Goal: Task Accomplishment & Management: Complete application form

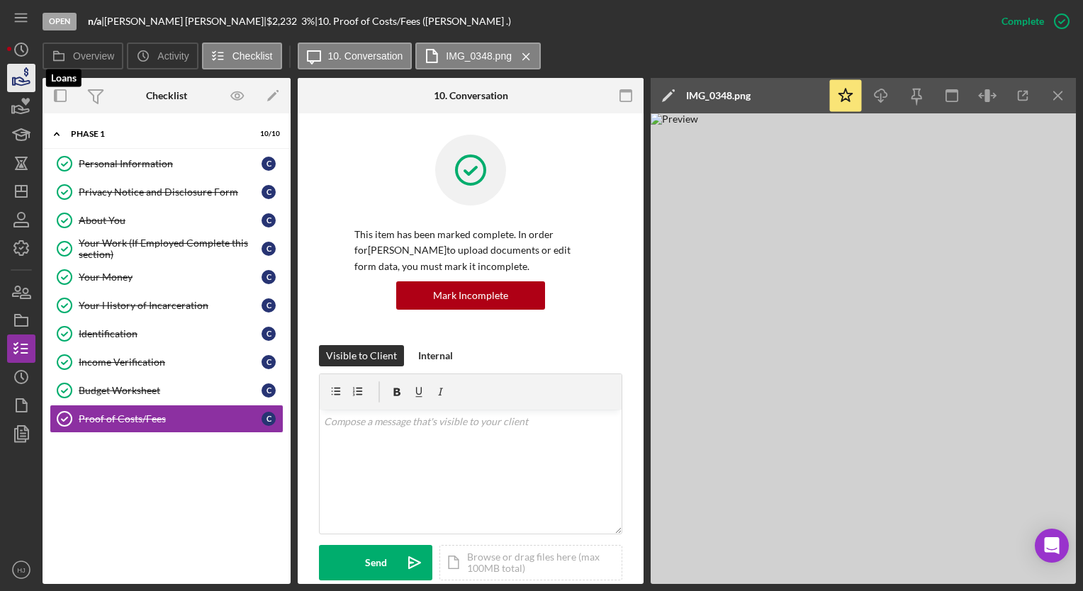
click at [21, 77] on icon "button" at bounding box center [21, 77] width 35 height 35
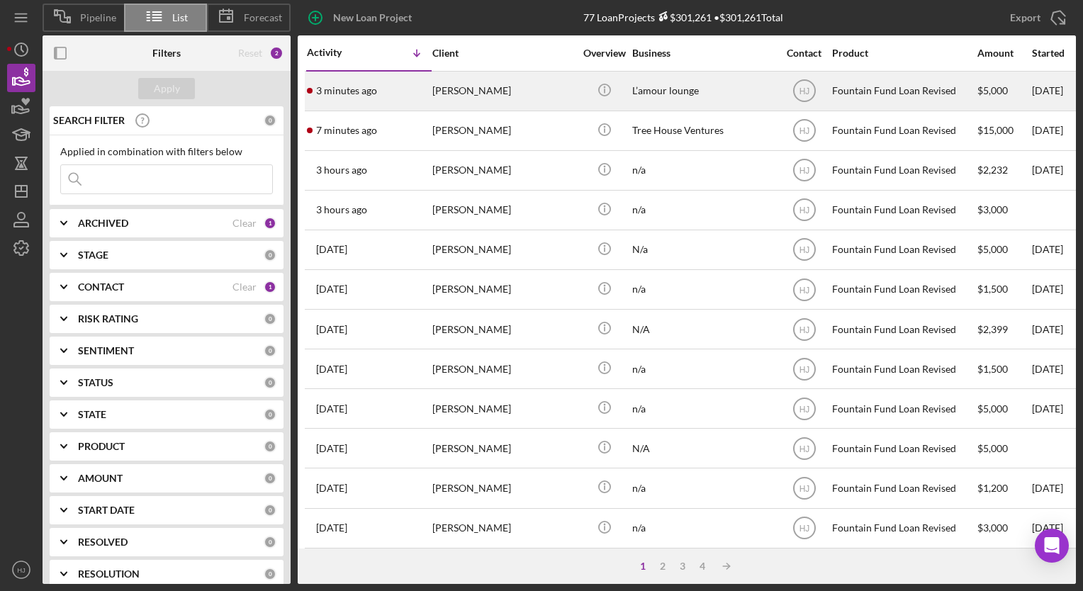
click at [479, 87] on div "[PERSON_NAME]" at bounding box center [503, 91] width 142 height 38
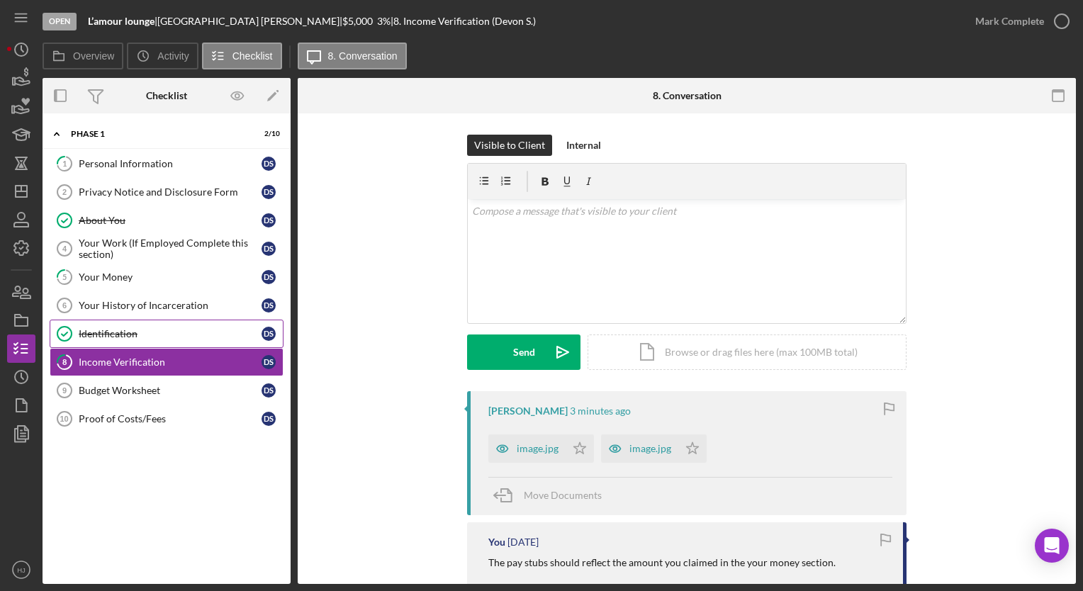
click at [116, 328] on div "Identification" at bounding box center [170, 333] width 183 height 11
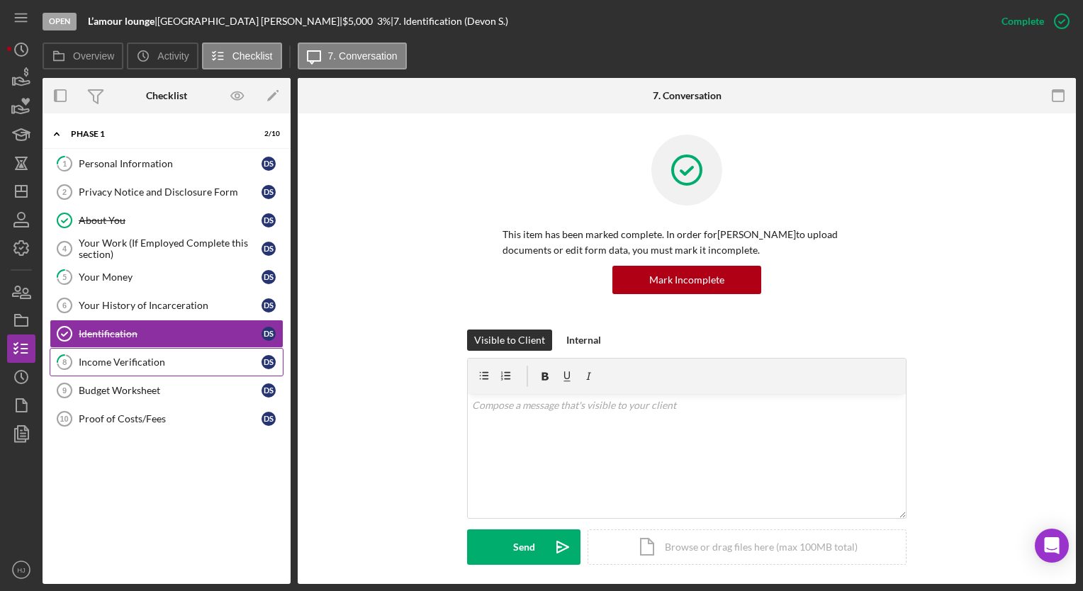
click at [104, 357] on div "Income Verification" at bounding box center [170, 362] width 183 height 11
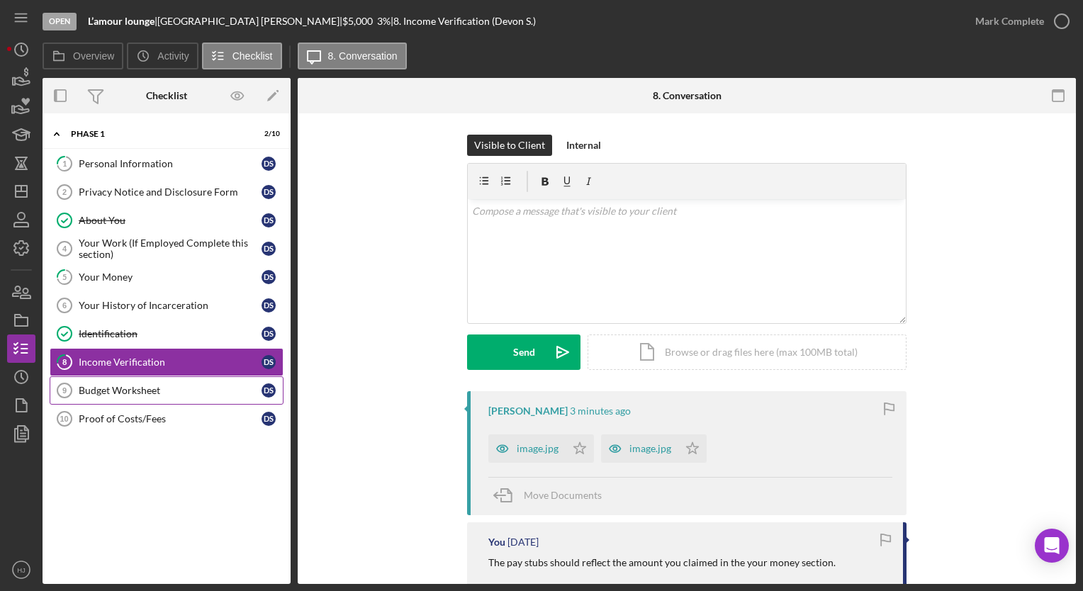
click at [136, 385] on div "Budget Worksheet" at bounding box center [170, 390] width 183 height 11
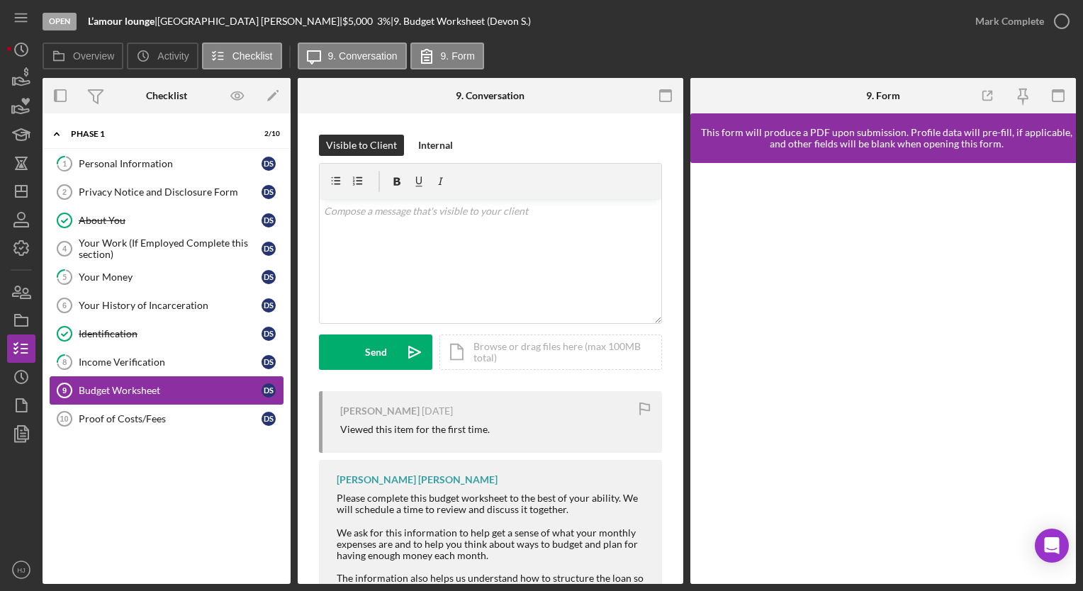
click at [105, 388] on div "Budget Worksheet" at bounding box center [170, 390] width 183 height 11
click at [131, 359] on div "Income Verification" at bounding box center [170, 362] width 183 height 11
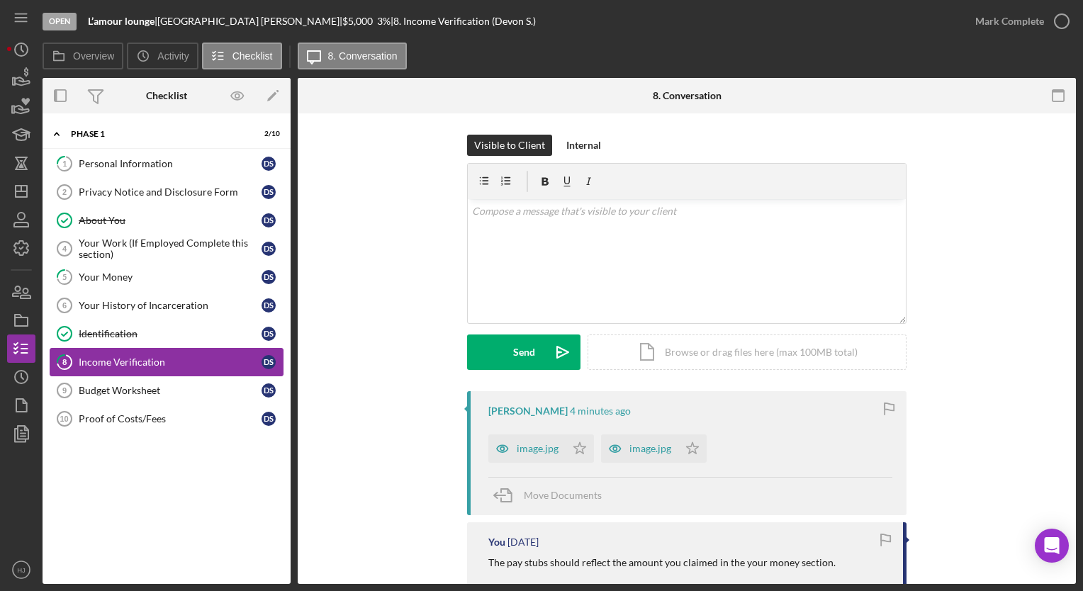
click at [131, 359] on div "Income Verification" at bounding box center [170, 362] width 183 height 11
click at [553, 447] on div "image.jpg" at bounding box center [538, 448] width 42 height 11
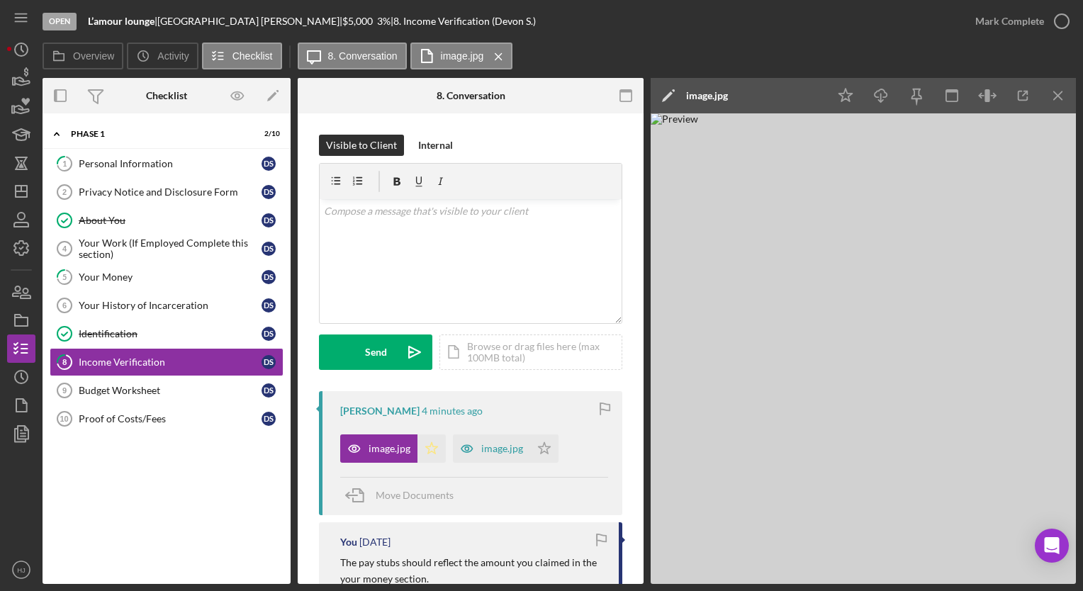
click at [428, 452] on polygon "button" at bounding box center [432, 447] width 12 height 11
click at [122, 376] on link "Budget Worksheet 9 Budget Worksheet D S" at bounding box center [167, 390] width 234 height 28
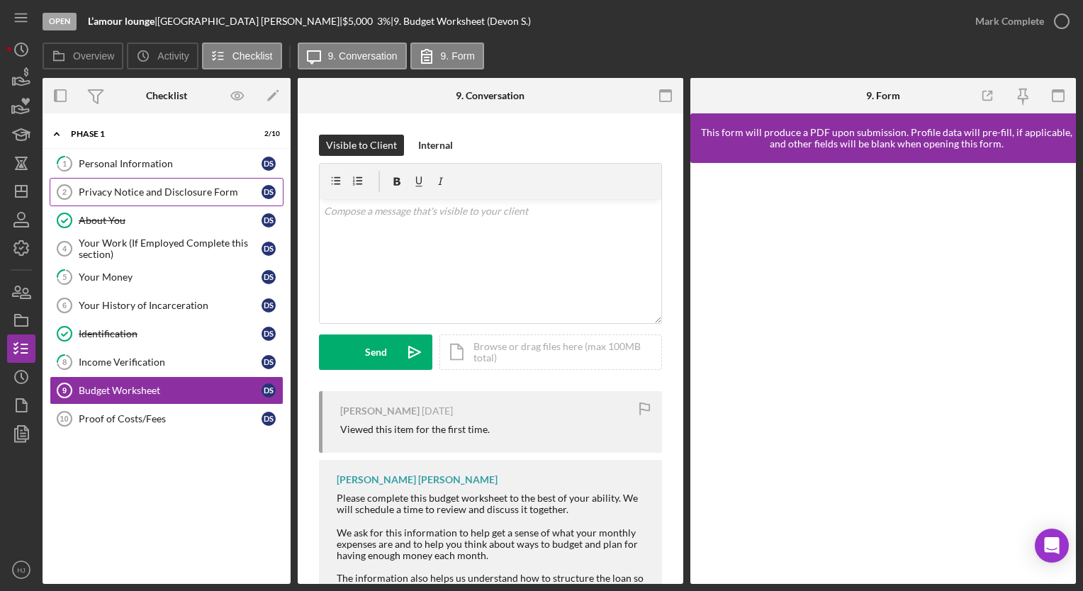
click at [131, 181] on link "Privacy Notice and Disclosure Form 2 Privacy Notice and Disclosure Form D S" at bounding box center [167, 192] width 234 height 28
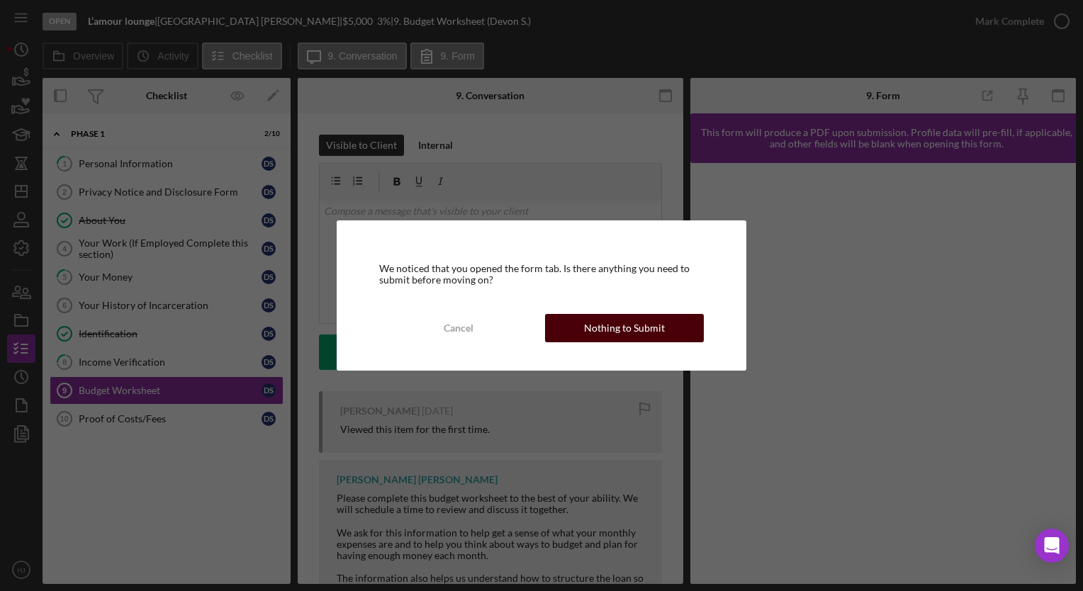
click at [601, 323] on div "Nothing to Submit" at bounding box center [624, 328] width 81 height 28
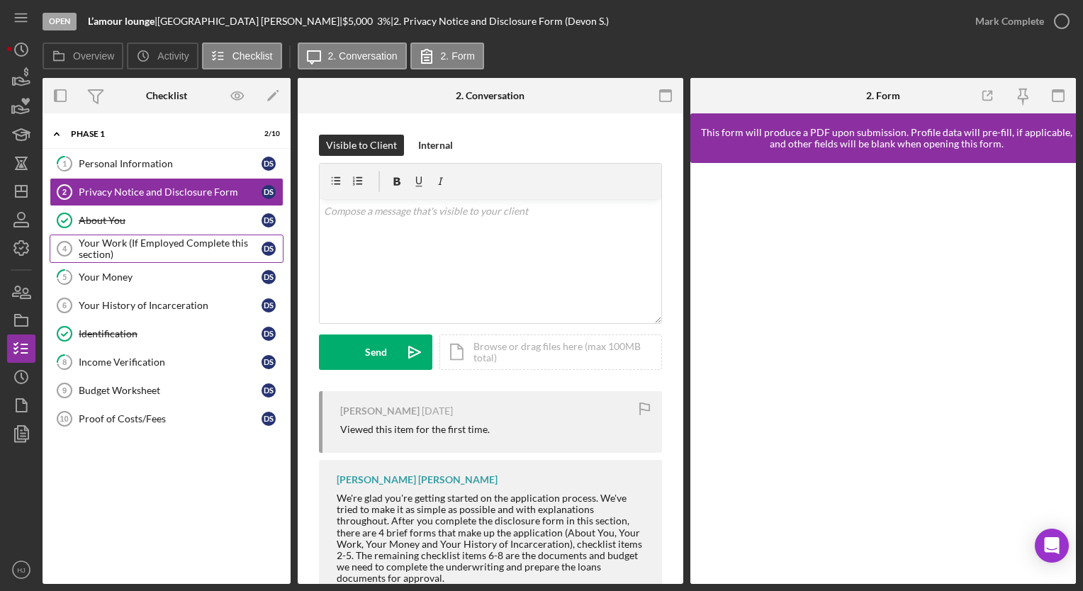
click at [145, 250] on div "Your Work (If Employed Complete this section)" at bounding box center [170, 248] width 183 height 23
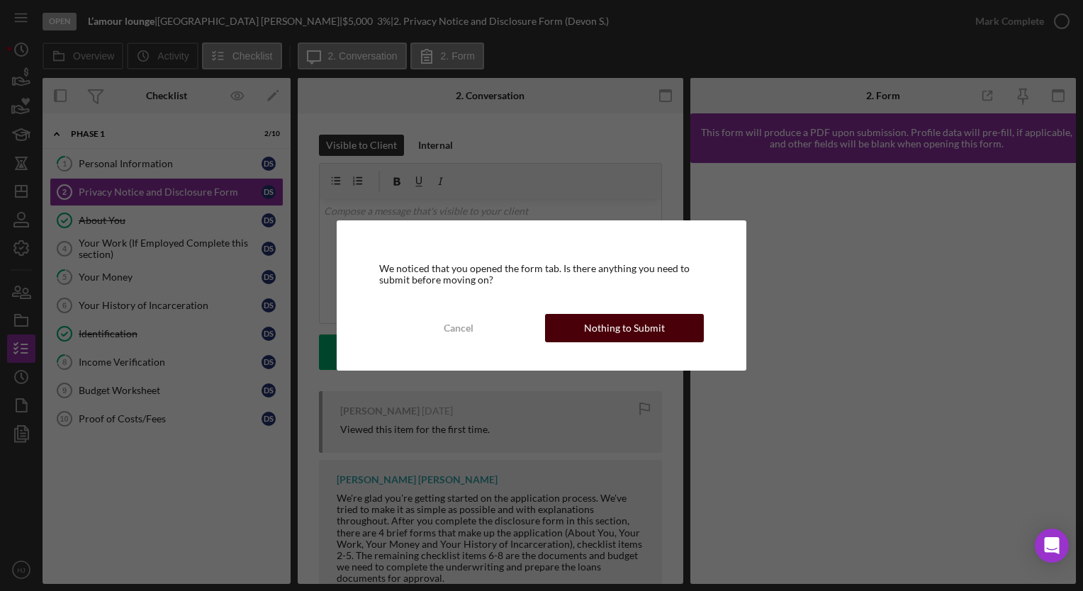
click at [639, 331] on div "Nothing to Submit" at bounding box center [624, 328] width 81 height 28
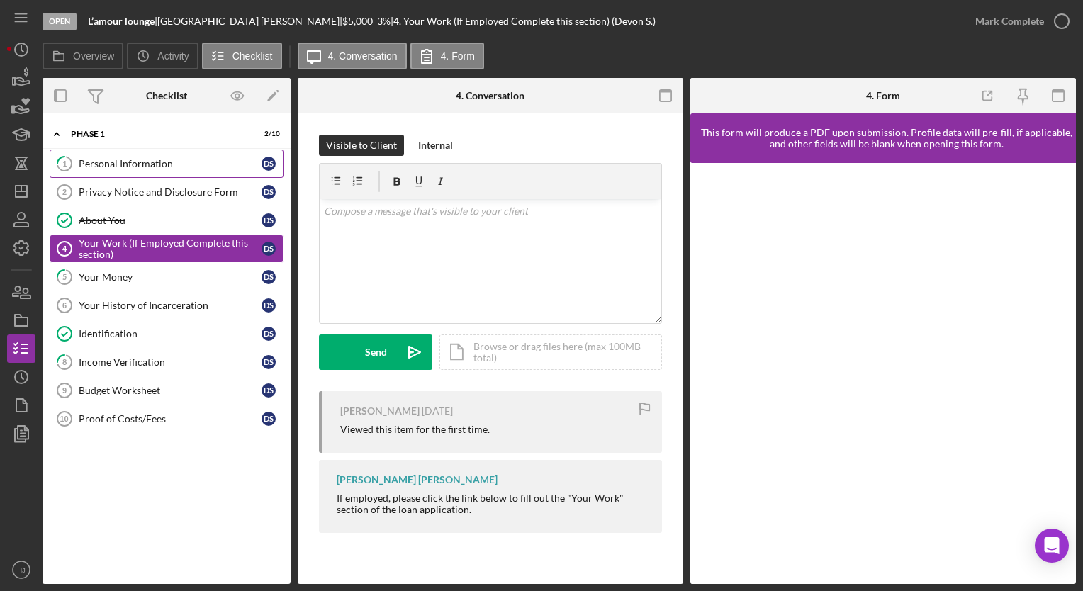
click at [136, 166] on div "Personal Information" at bounding box center [170, 163] width 183 height 11
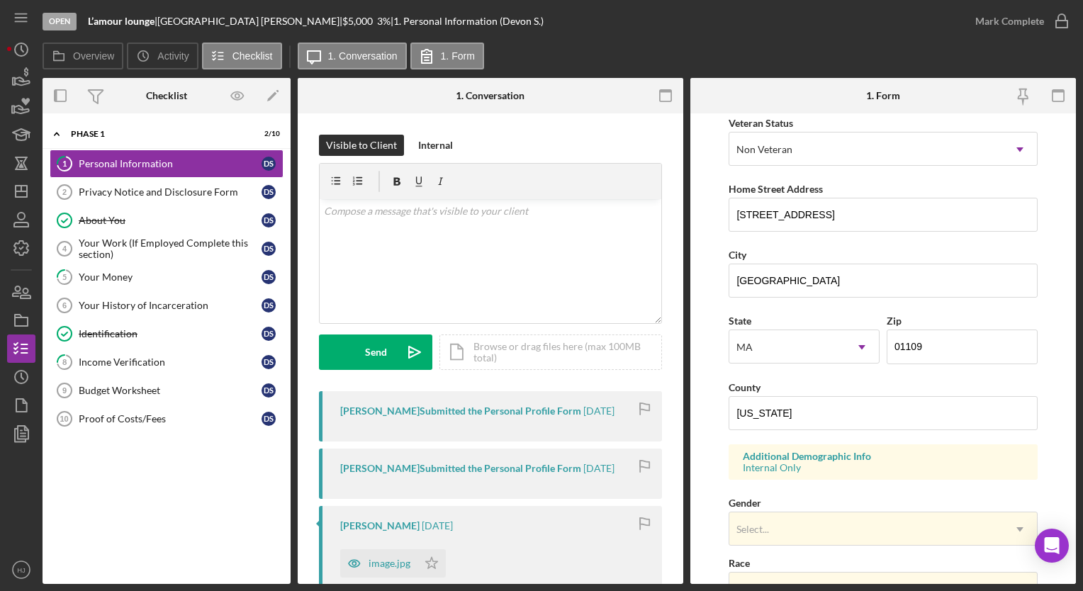
scroll to position [473, 0]
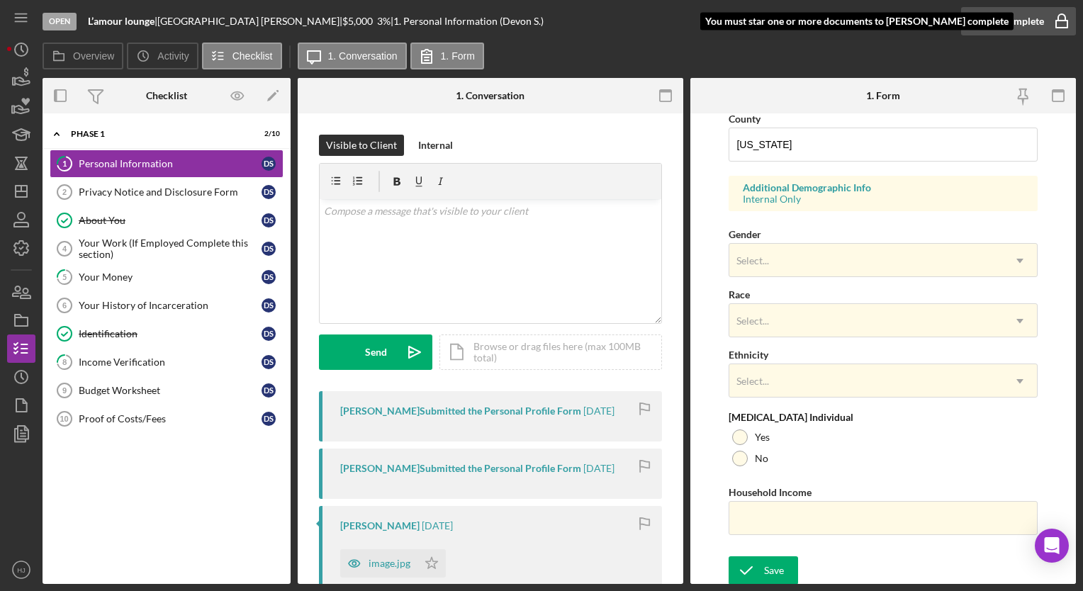
click at [1018, 23] on div "Mark Complete" at bounding box center [1009, 21] width 69 height 28
click at [759, 568] on icon "submit" at bounding box center [746, 570] width 35 height 35
click at [1023, 14] on div "Mark Complete" at bounding box center [1009, 21] width 69 height 28
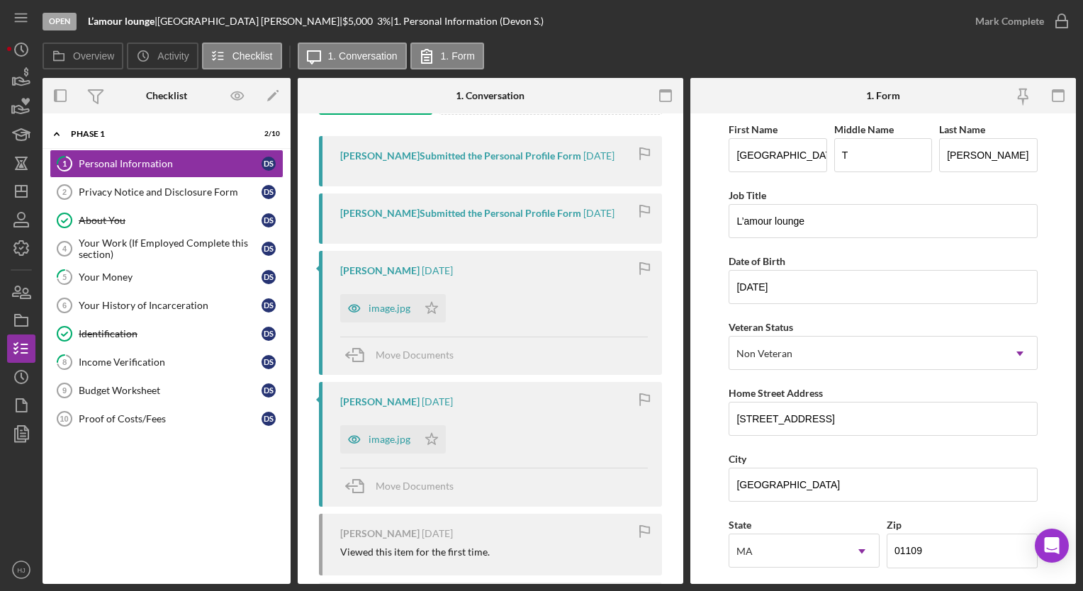
scroll to position [388, 0]
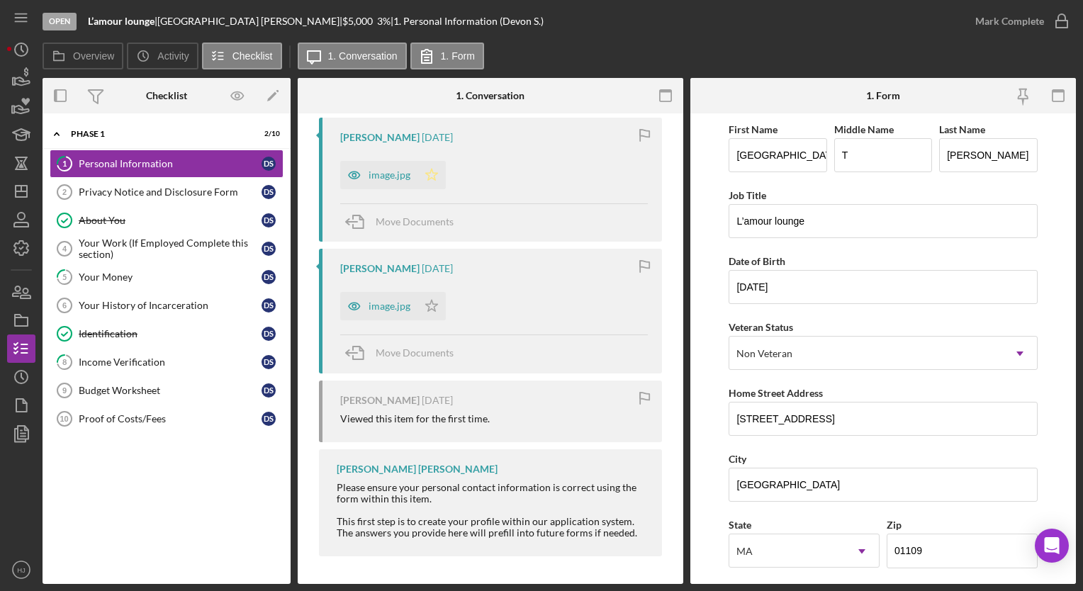
click at [427, 177] on icon "Icon/Star" at bounding box center [432, 175] width 28 height 28
click at [1032, 26] on div "Mark Complete" at bounding box center [1009, 21] width 69 height 28
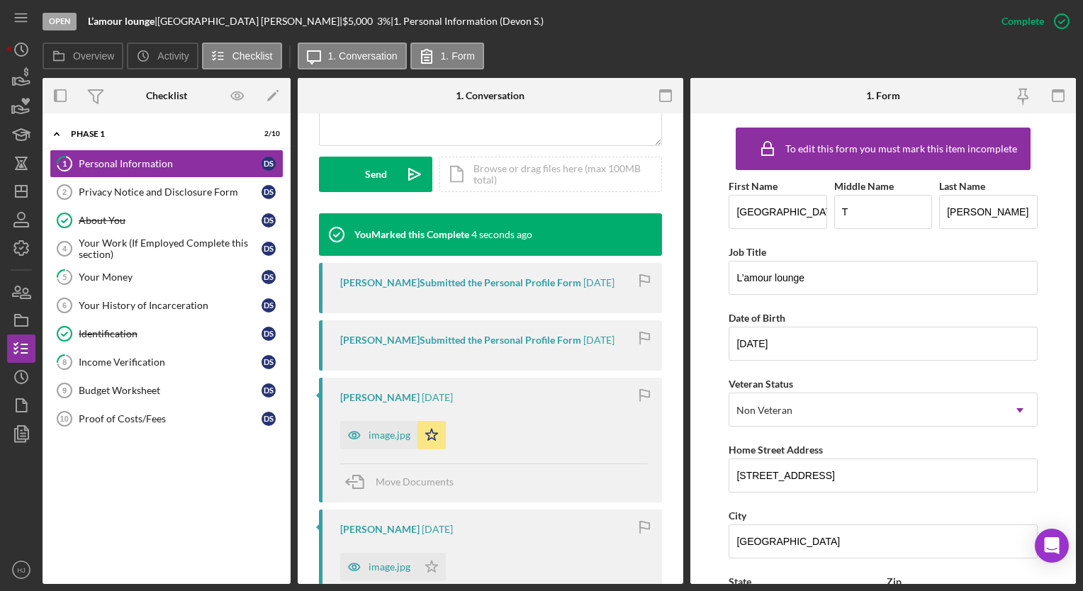
scroll to position [649, 0]
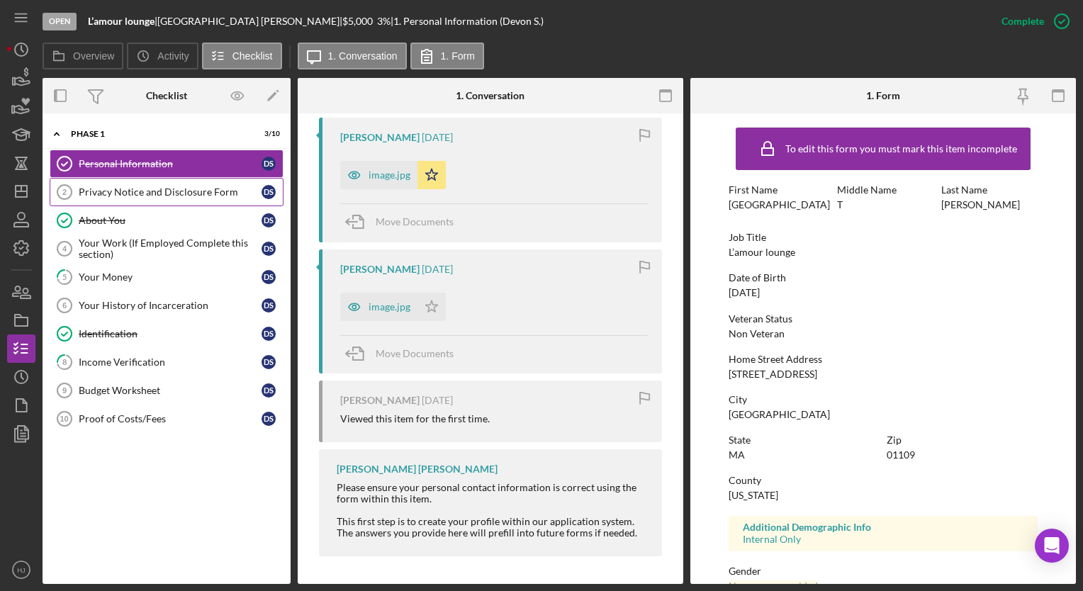
click at [143, 197] on link "Privacy Notice and Disclosure Form 2 Privacy Notice and Disclosure Form D S" at bounding box center [167, 192] width 234 height 28
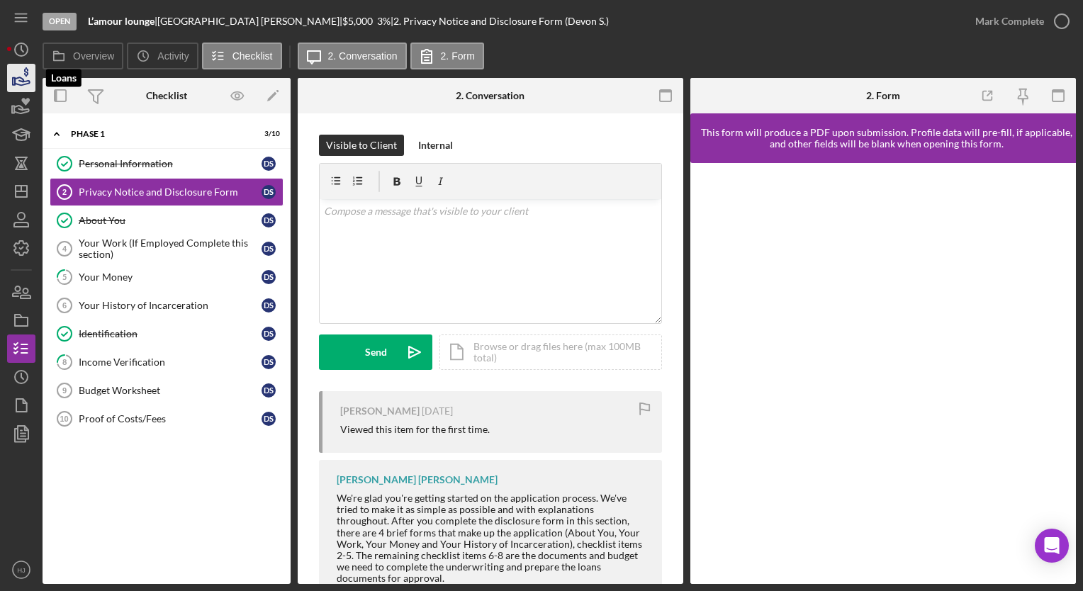
click at [18, 78] on icon "button" at bounding box center [22, 81] width 15 height 8
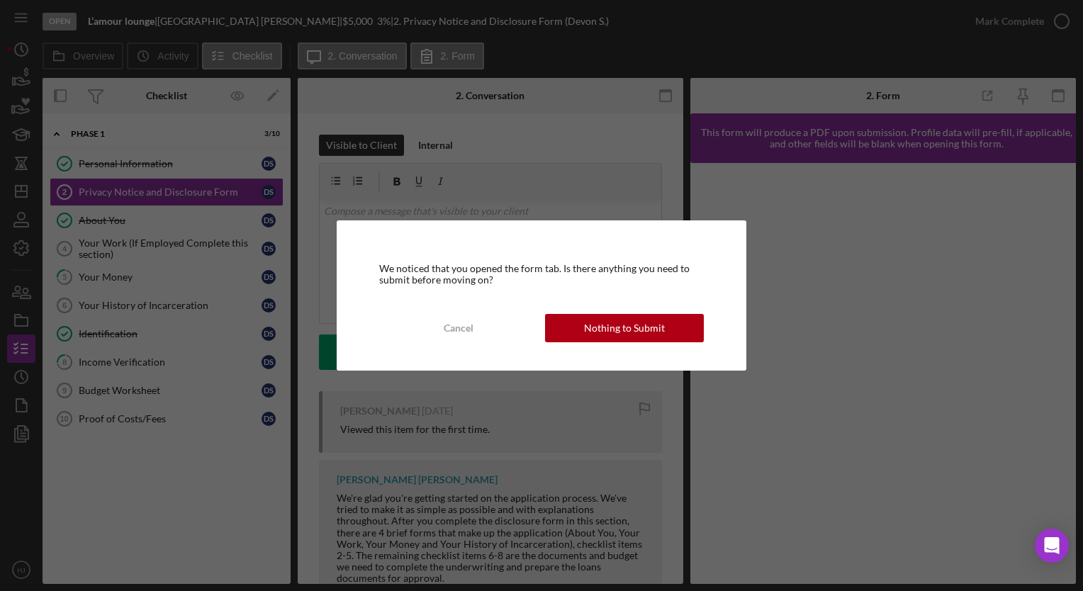
click at [40, 78] on div "We noticed that you opened the form tab. Is there anything you need to submit b…" at bounding box center [541, 295] width 1083 height 591
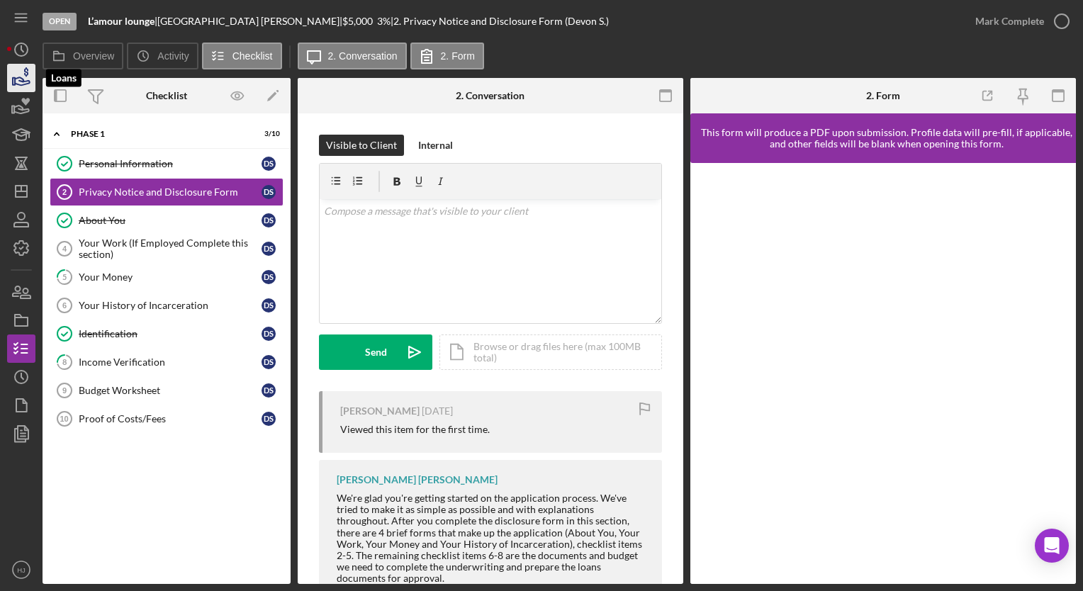
click at [20, 74] on icon "button" at bounding box center [21, 77] width 35 height 35
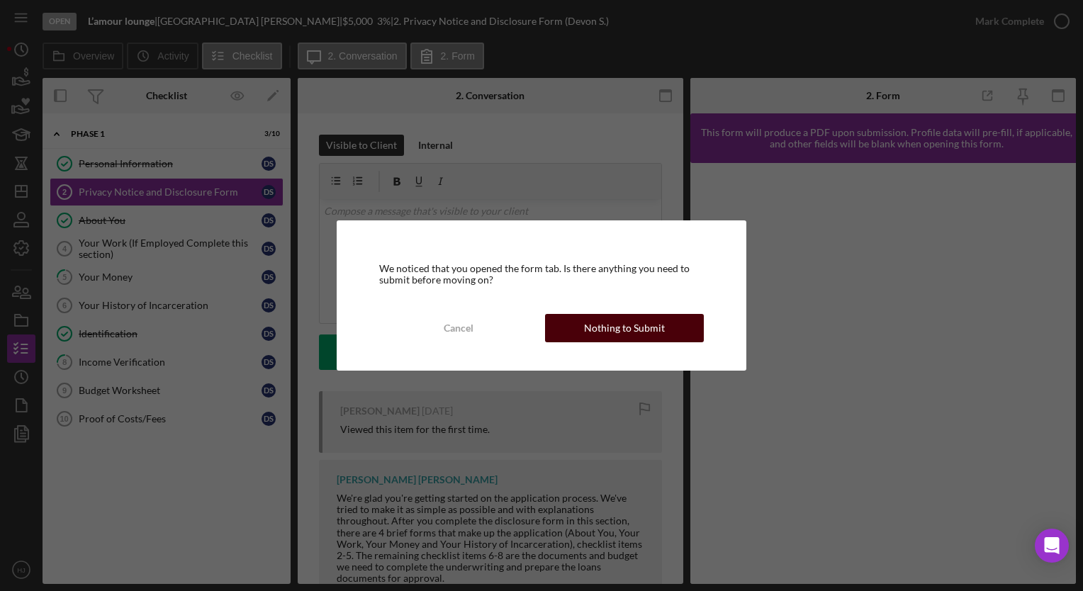
click at [581, 337] on button "Nothing to Submit" at bounding box center [624, 328] width 159 height 28
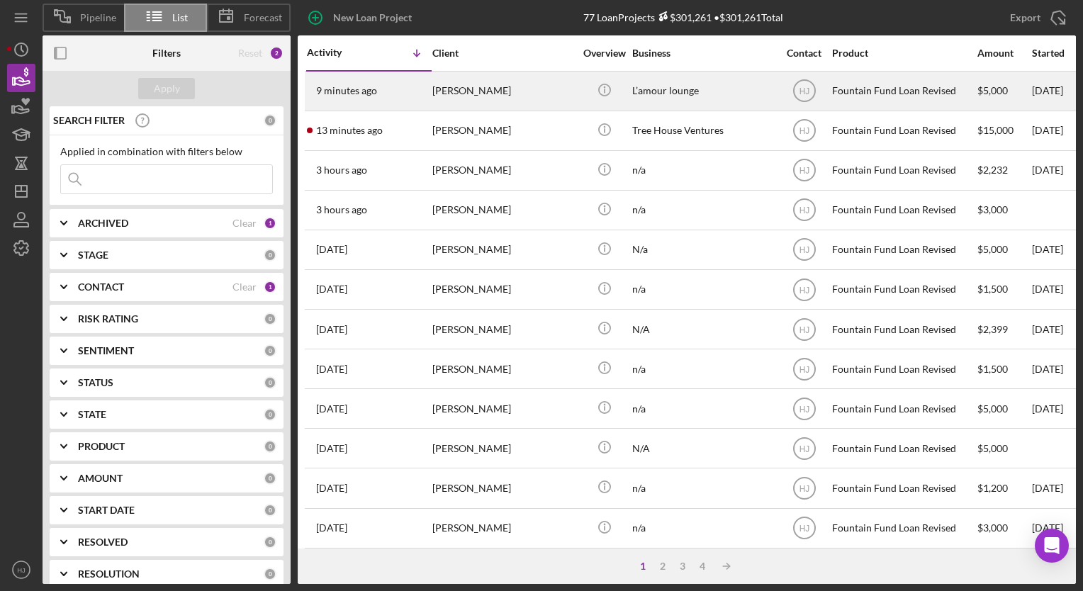
click at [478, 94] on div "[PERSON_NAME]" at bounding box center [503, 91] width 142 height 38
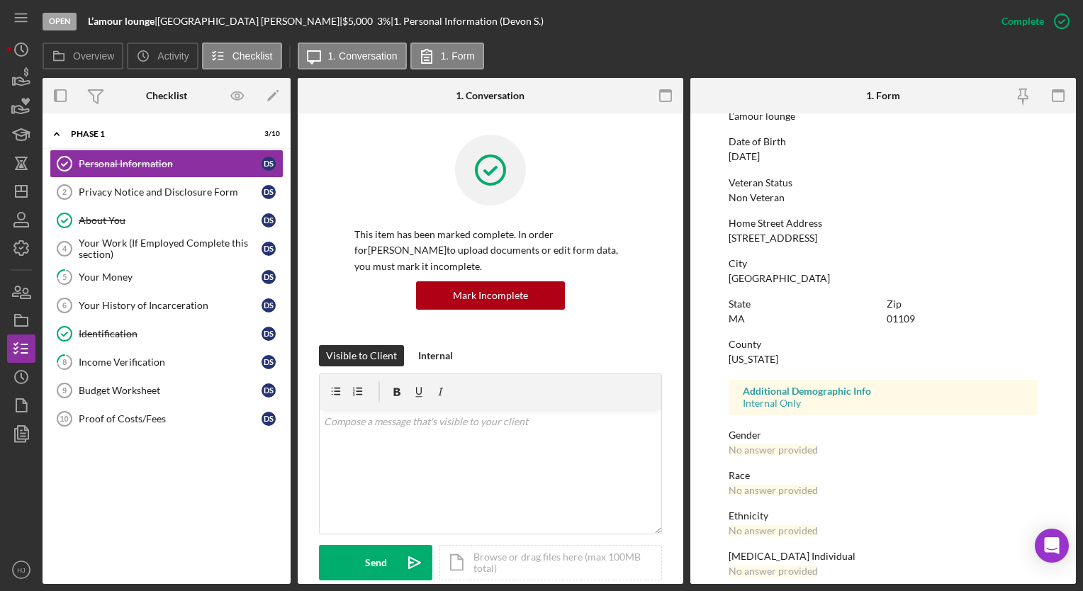
scroll to position [190, 0]
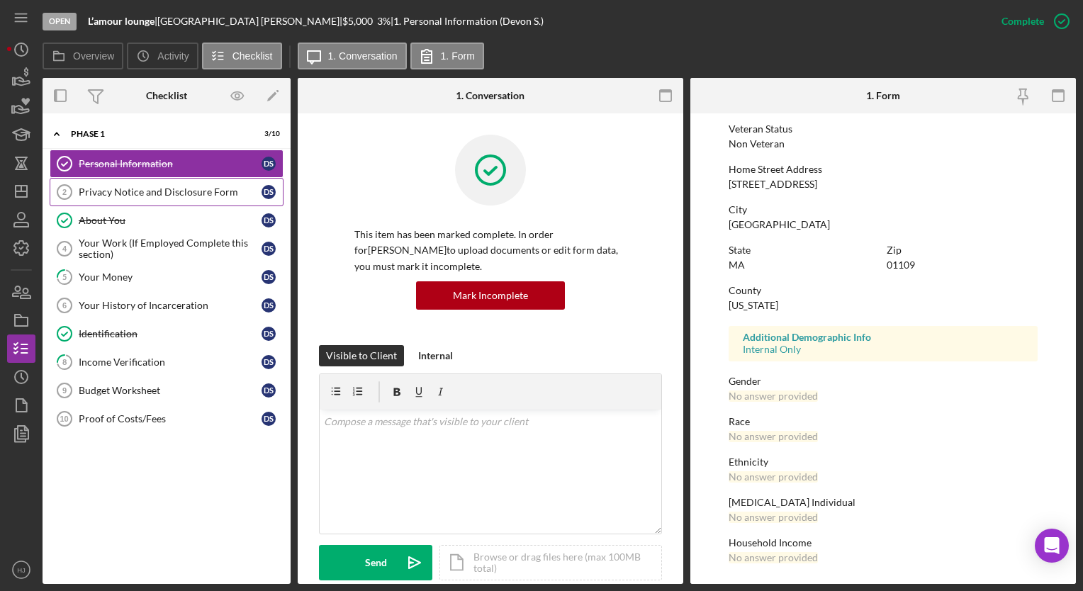
click at [155, 179] on link "Privacy Notice and Disclosure Form 2 Privacy Notice and Disclosure Form D S" at bounding box center [167, 192] width 234 height 28
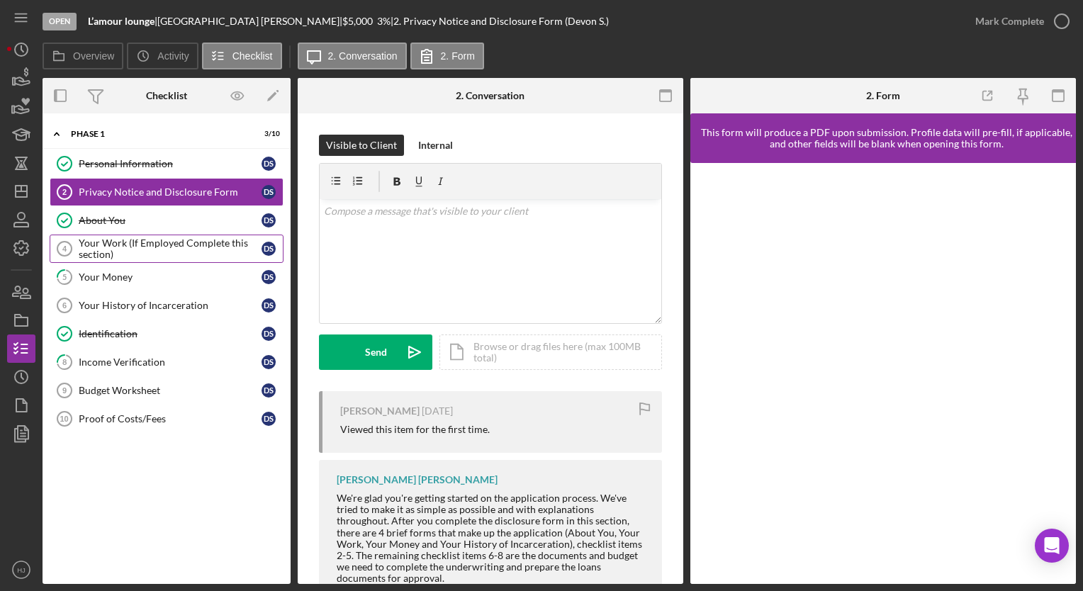
click at [116, 248] on div "Your Work (If Employed Complete this section)" at bounding box center [170, 248] width 183 height 23
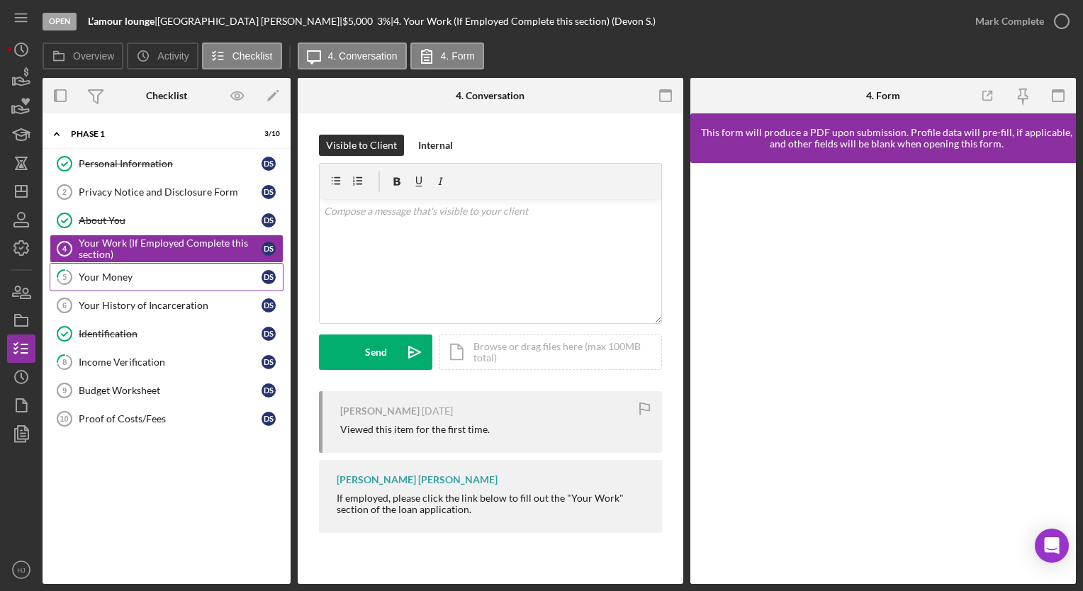
click at [101, 276] on div "Your Money" at bounding box center [170, 276] width 183 height 11
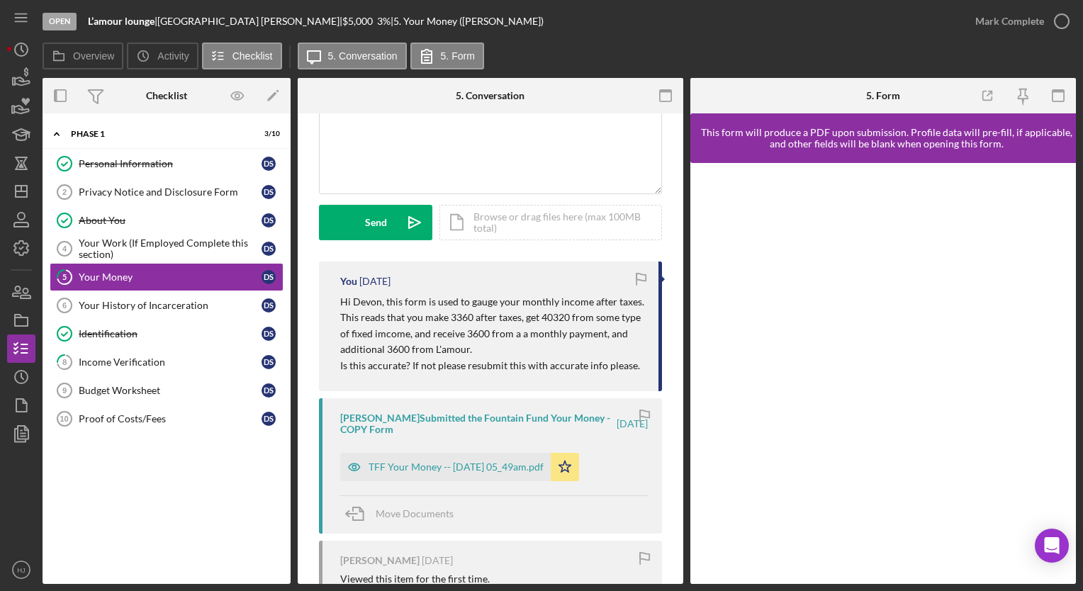
scroll to position [130, 0]
click at [435, 471] on div "TFF Your Money -- [DATE] 05_49am.pdf" at bounding box center [456, 466] width 175 height 11
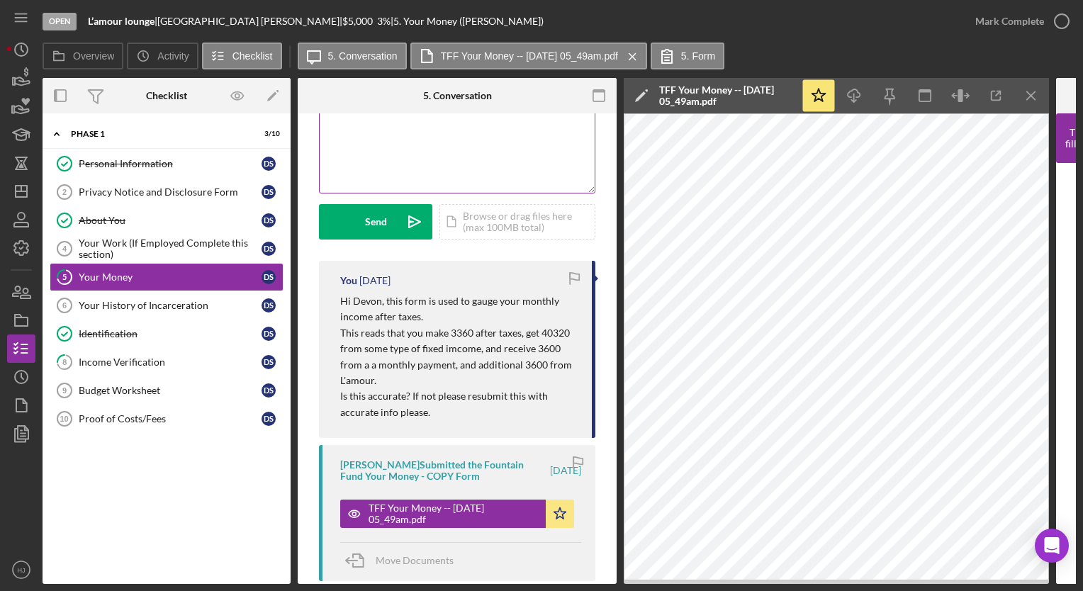
click at [399, 150] on div "v Color teal Color pink Remove color Add row above Add row below Add column bef…" at bounding box center [457, 131] width 275 height 124
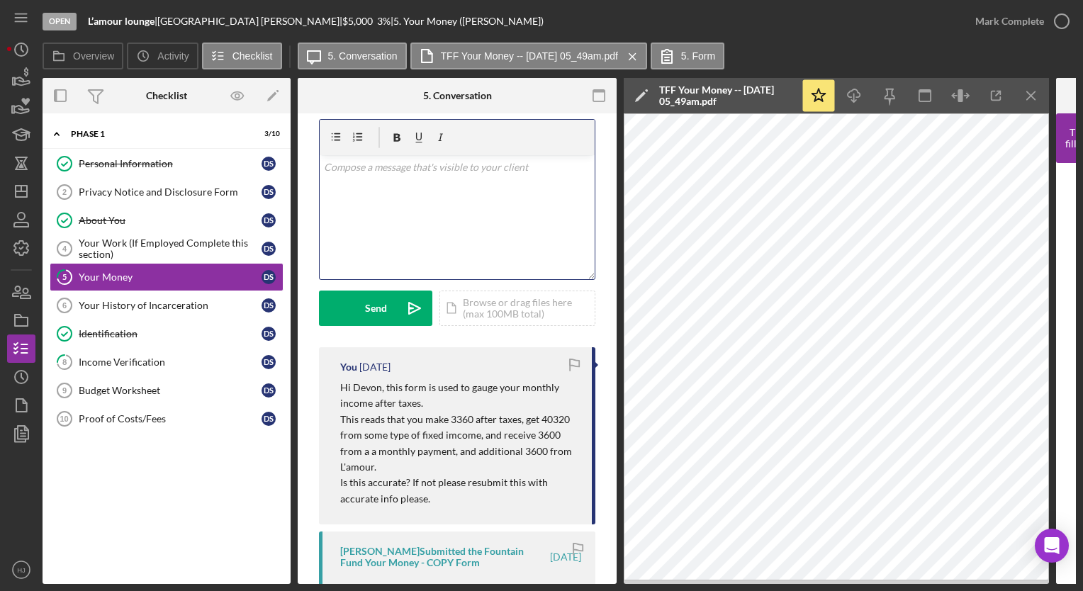
scroll to position [25, 0]
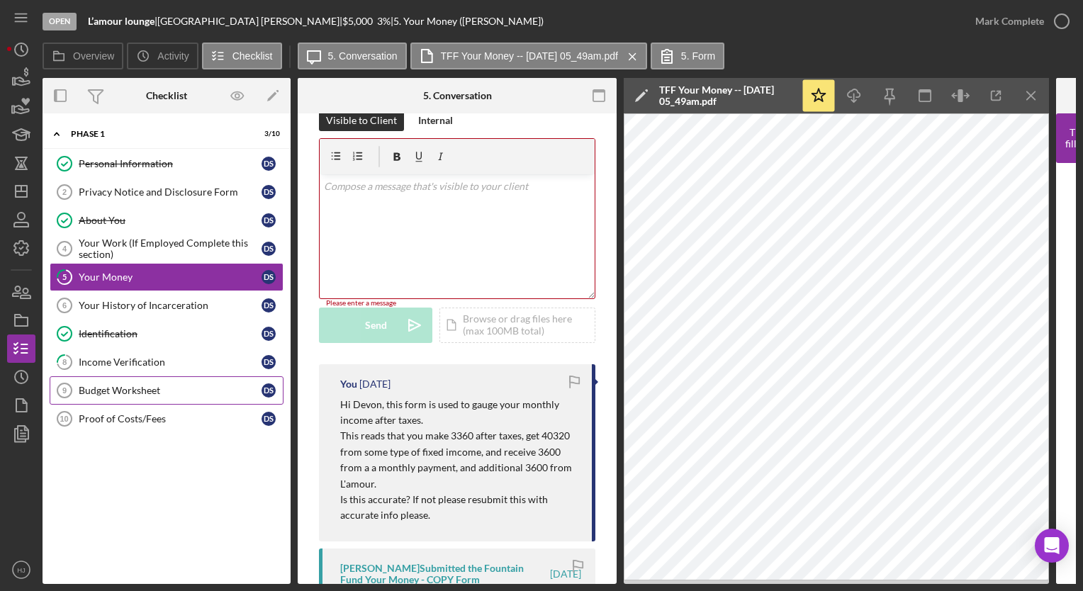
click at [68, 380] on icon "Budget Worksheet 9" at bounding box center [64, 390] width 35 height 35
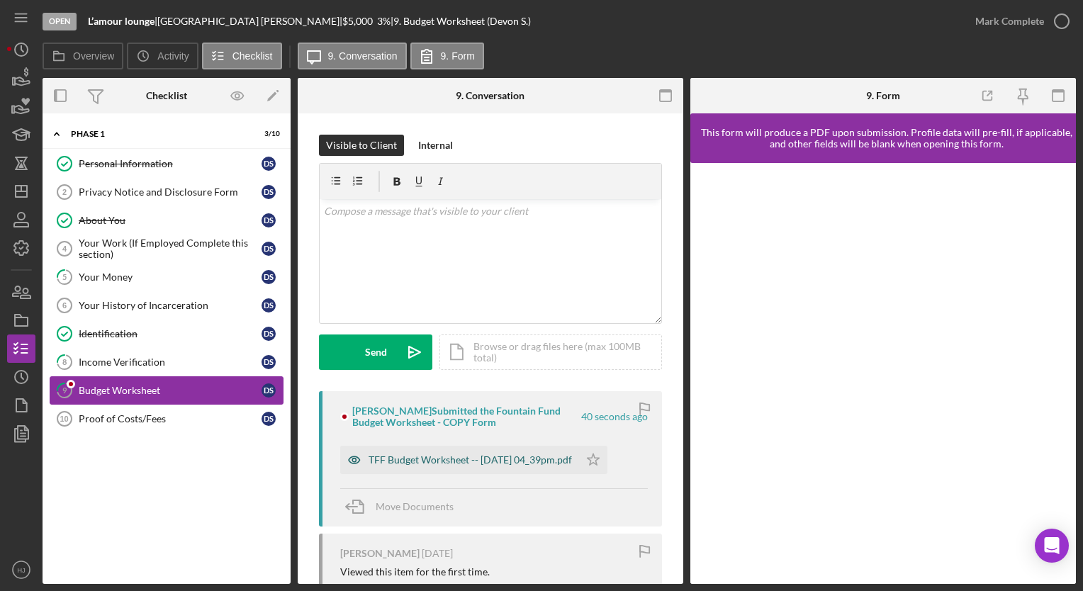
click at [499, 466] on div "TFF Budget Worksheet -- [DATE] 04_39pm.pdf" at bounding box center [459, 460] width 239 height 28
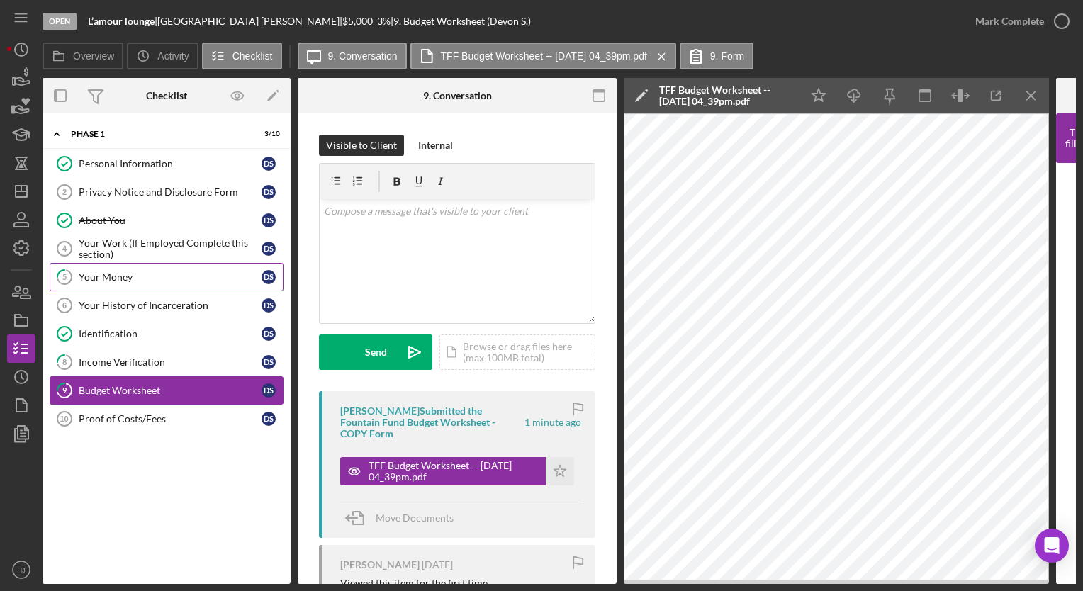
click at [174, 279] on div "Your Money" at bounding box center [170, 276] width 183 height 11
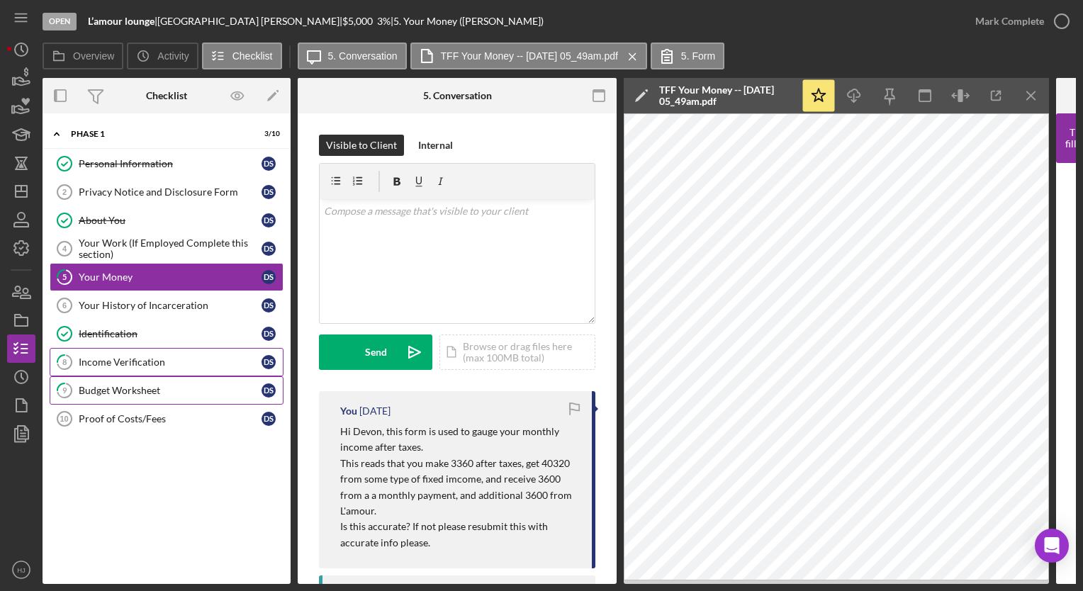
click at [119, 362] on div "Income Verification" at bounding box center [170, 362] width 183 height 11
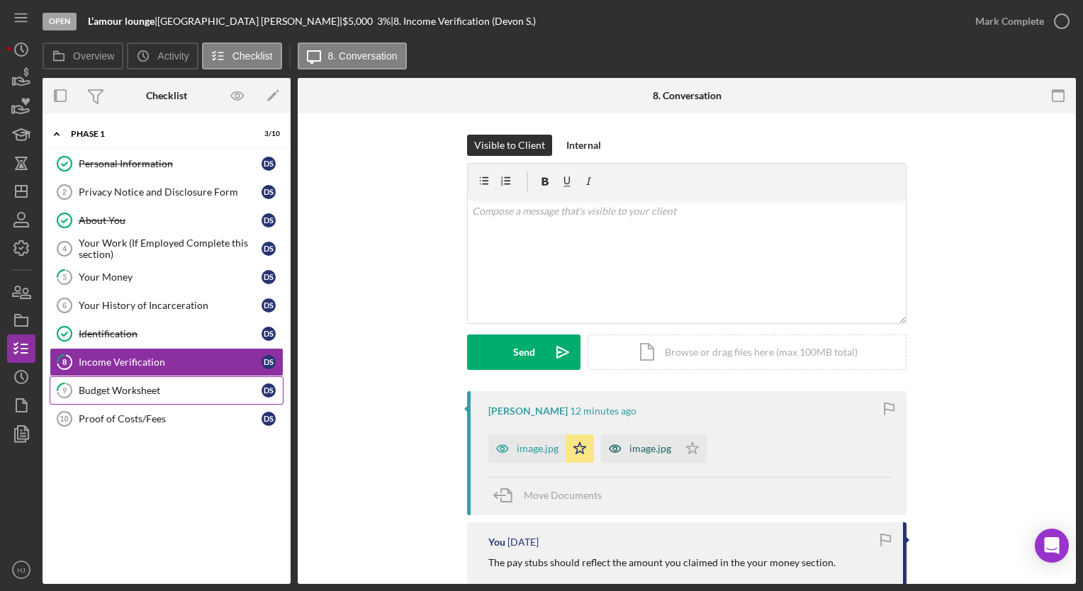
click at [658, 450] on div "image.jpg" at bounding box center [650, 448] width 42 height 11
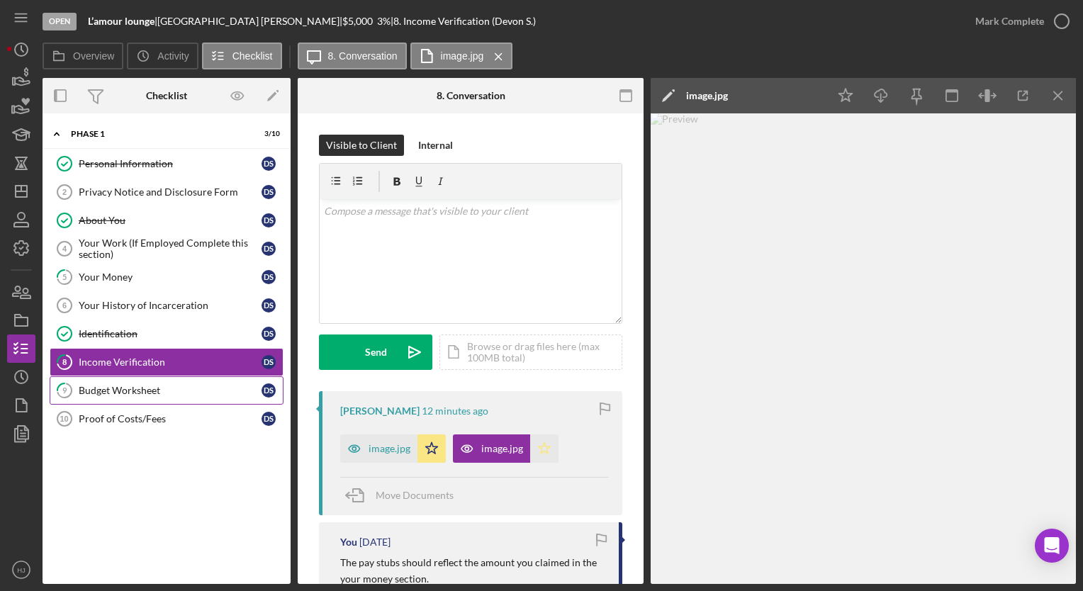
click at [545, 447] on icon "Icon/Star" at bounding box center [544, 449] width 28 height 28
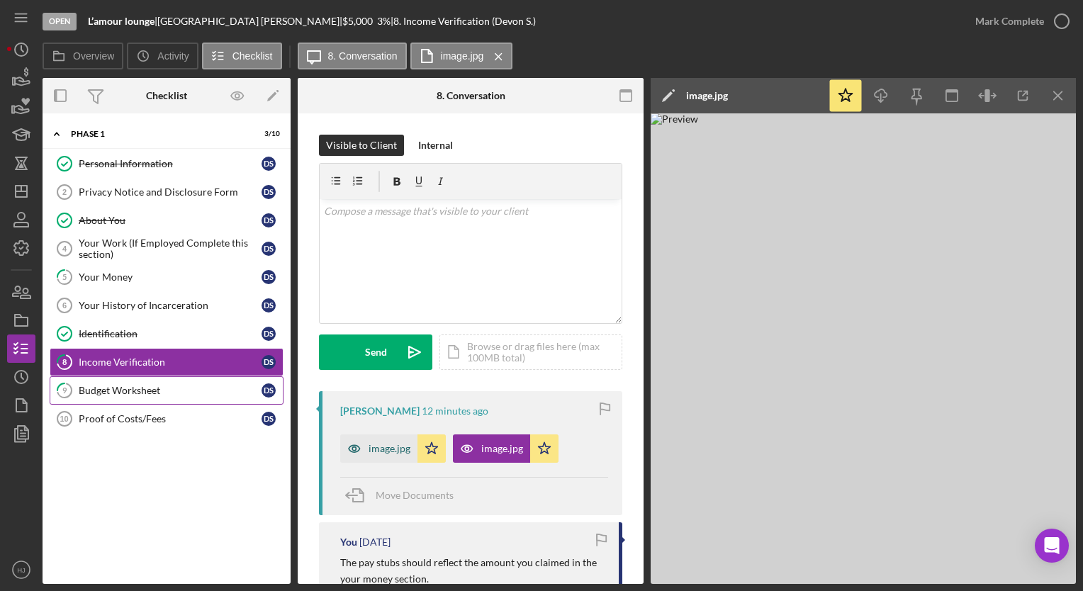
click at [374, 453] on div "image.jpg" at bounding box center [390, 448] width 42 height 11
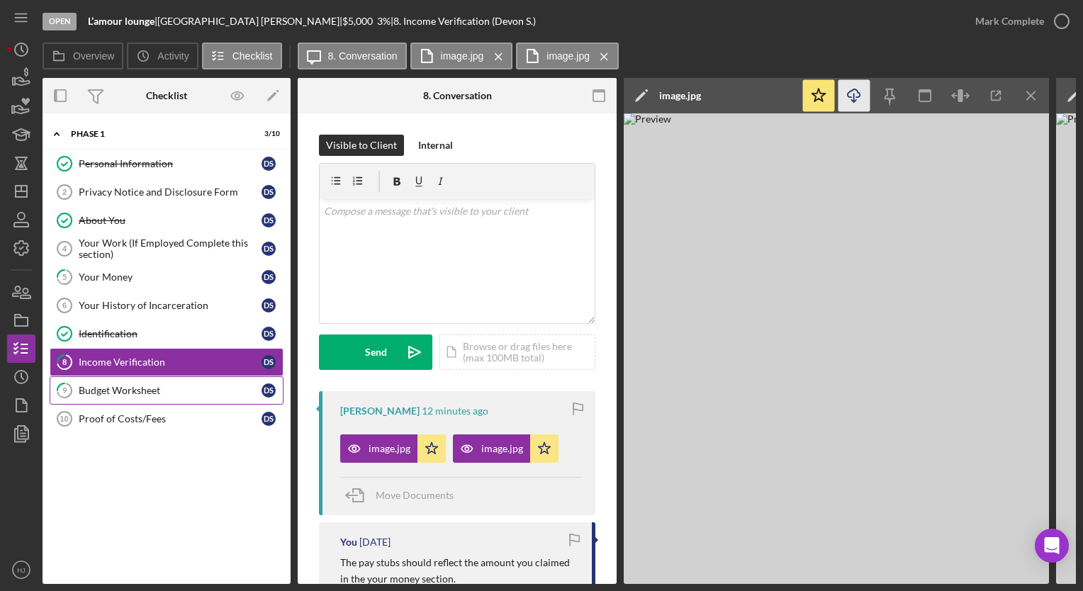
click at [852, 97] on icon "Icon/Download" at bounding box center [855, 96] width 32 height 32
click at [116, 350] on link "8 Income Verification D S" at bounding box center [167, 362] width 234 height 28
click at [482, 451] on div "image.jpg" at bounding box center [502, 448] width 42 height 11
click at [1031, 100] on icon "Icon/Menu Close" at bounding box center [1032, 96] width 32 height 32
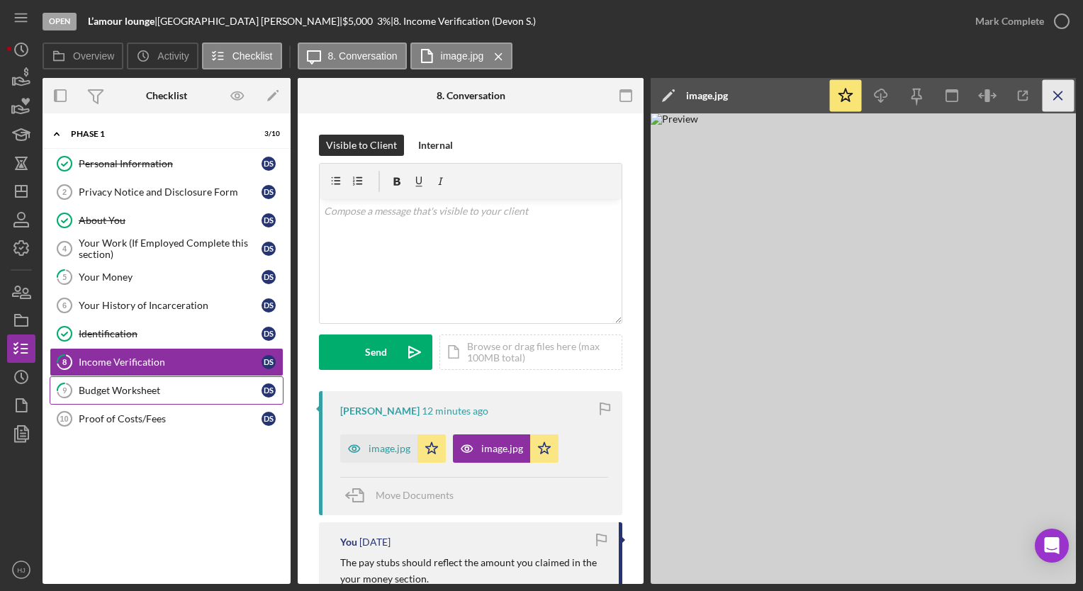
click at [1057, 101] on icon "Icon/Menu Close" at bounding box center [1059, 96] width 32 height 32
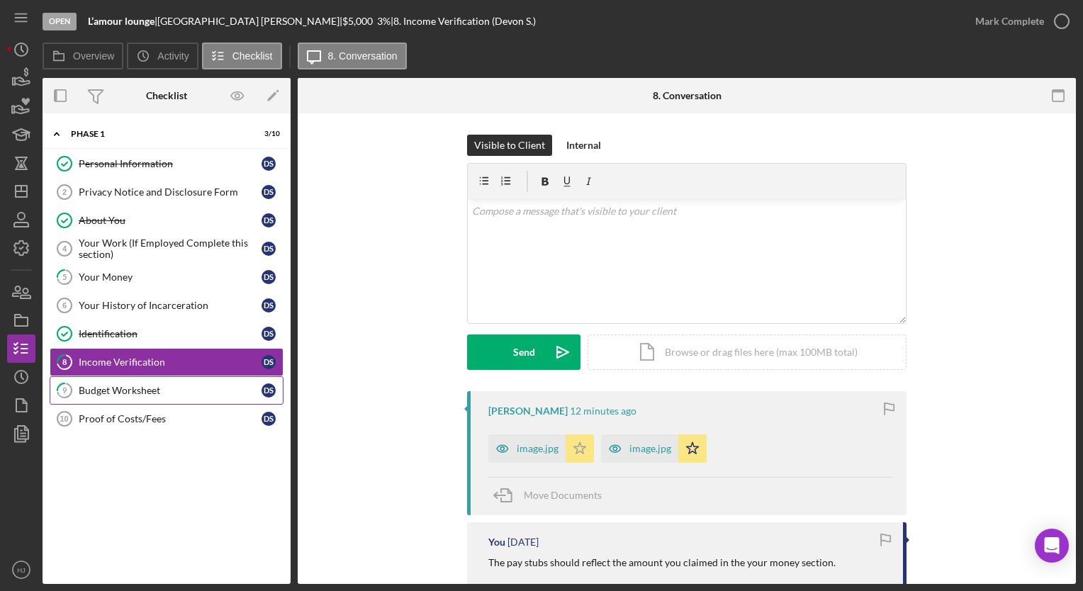
click at [576, 449] on icon "Icon/Star" at bounding box center [580, 449] width 28 height 28
click at [683, 449] on icon "Icon/Star" at bounding box center [692, 449] width 28 height 28
click at [655, 452] on div "image.jpg" at bounding box center [650, 448] width 42 height 11
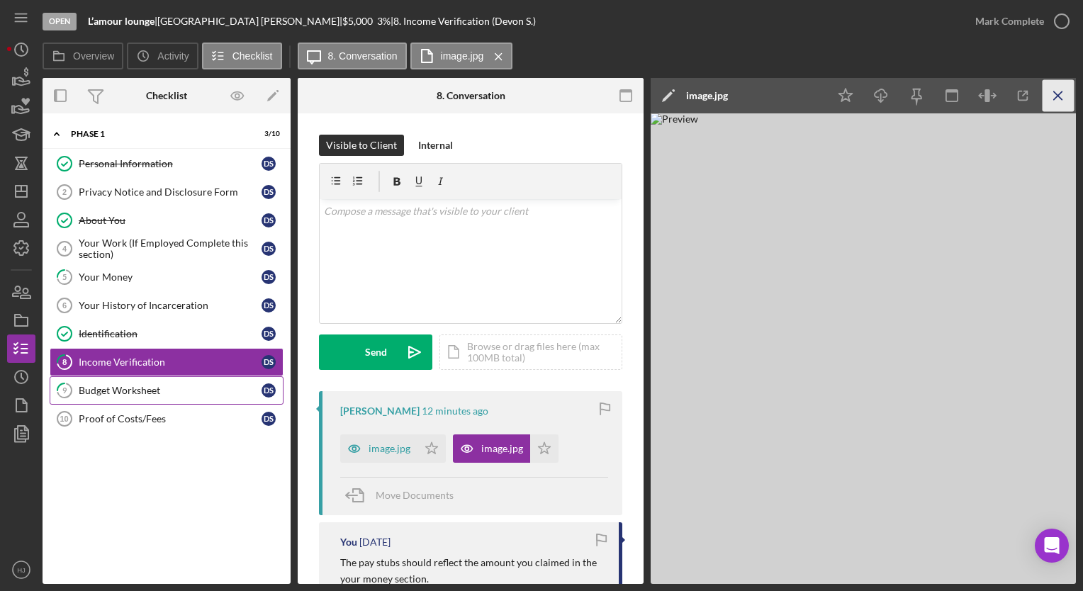
click at [1051, 95] on icon "Icon/Menu Close" at bounding box center [1059, 96] width 32 height 32
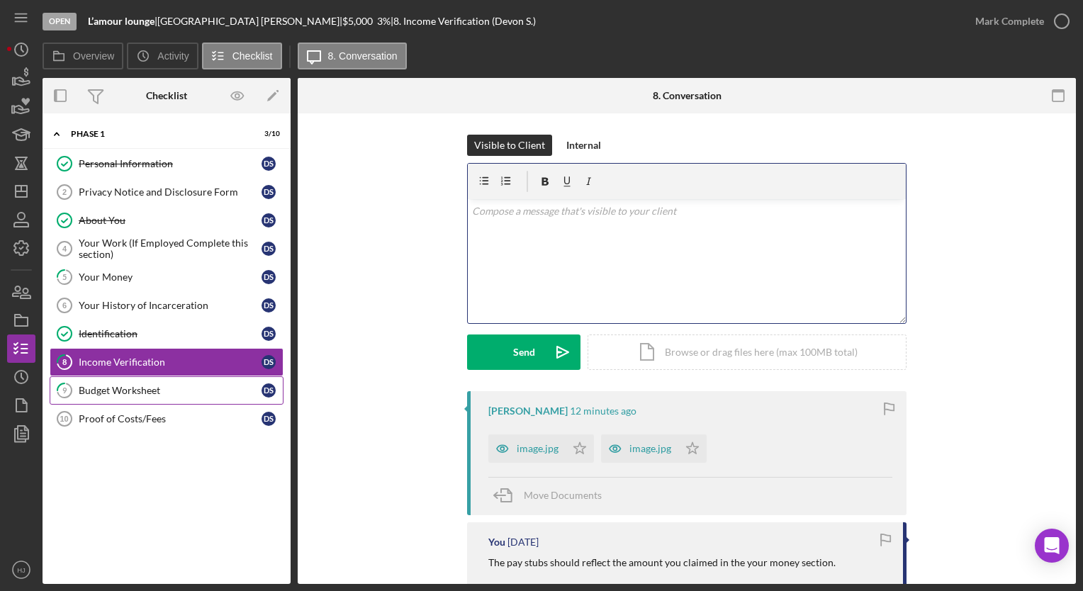
click at [507, 259] on div "v Color teal Color pink Remove color Add row above Add row below Add column bef…" at bounding box center [687, 261] width 438 height 124
click at [593, 211] on p "please re upload pay stubs with clear and complete p" at bounding box center [687, 211] width 430 height 16
click at [770, 219] on div "v Color teal Color pink Remove color Add row above Add row below Add column bef…" at bounding box center [687, 261] width 438 height 124
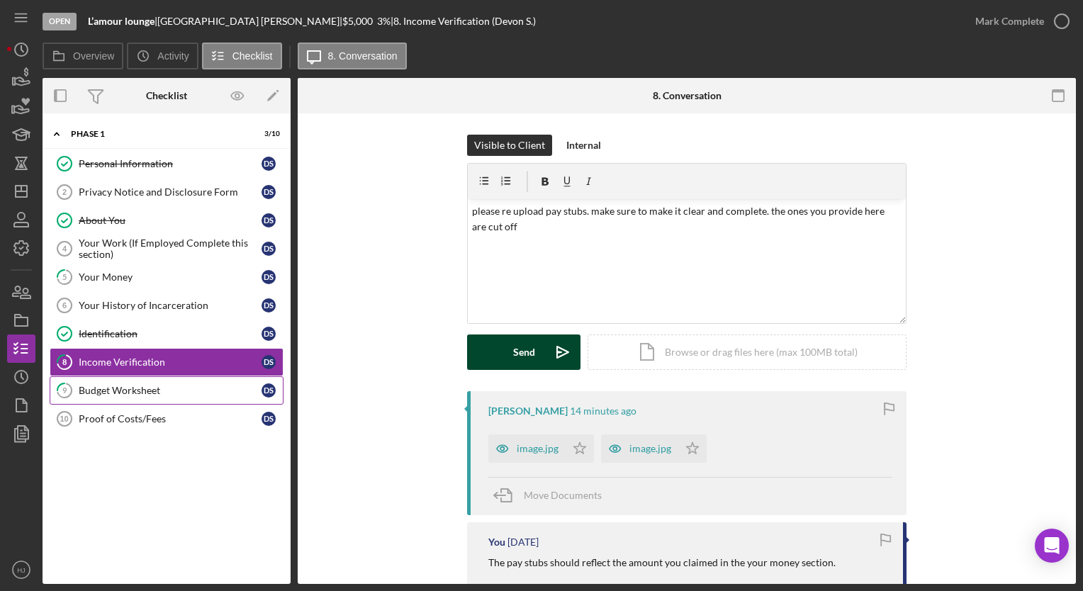
click at [498, 352] on button "Send Icon/icon-invite-send" at bounding box center [523, 352] width 113 height 35
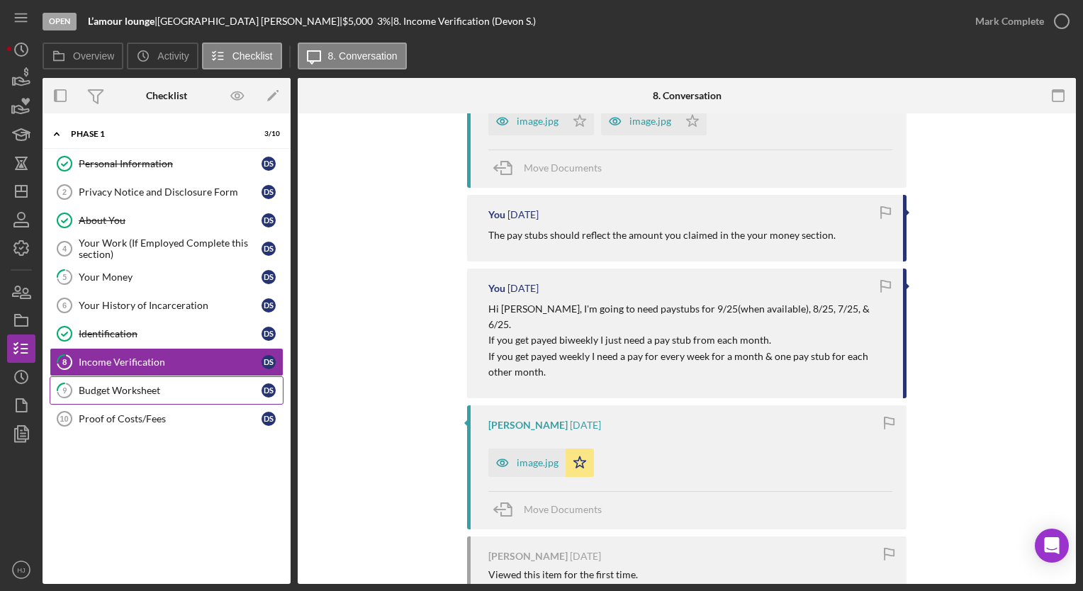
scroll to position [471, 0]
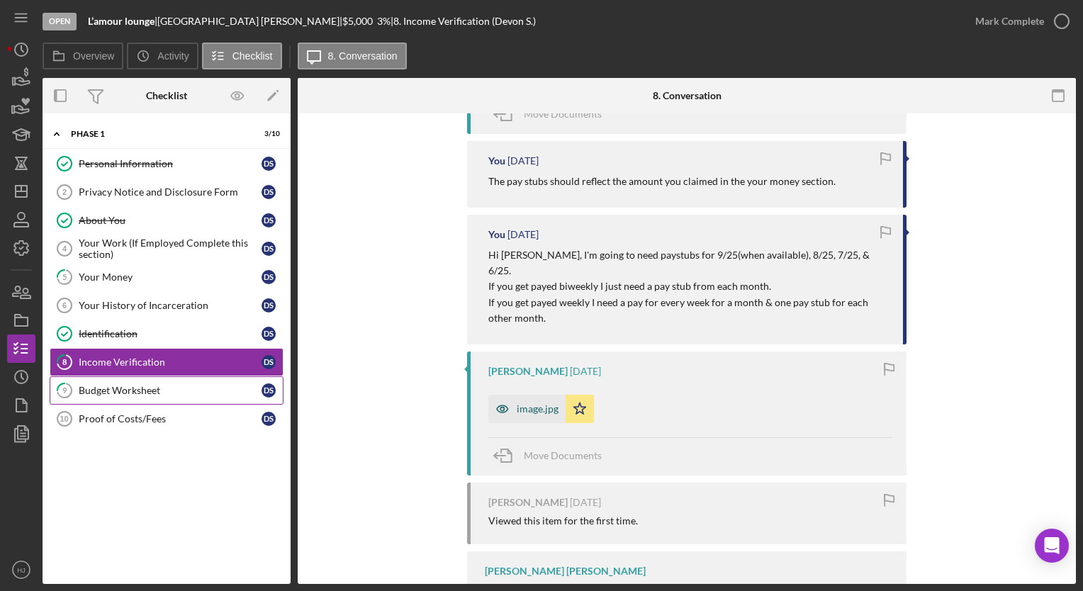
click at [525, 403] on div "image.jpg" at bounding box center [538, 408] width 42 height 11
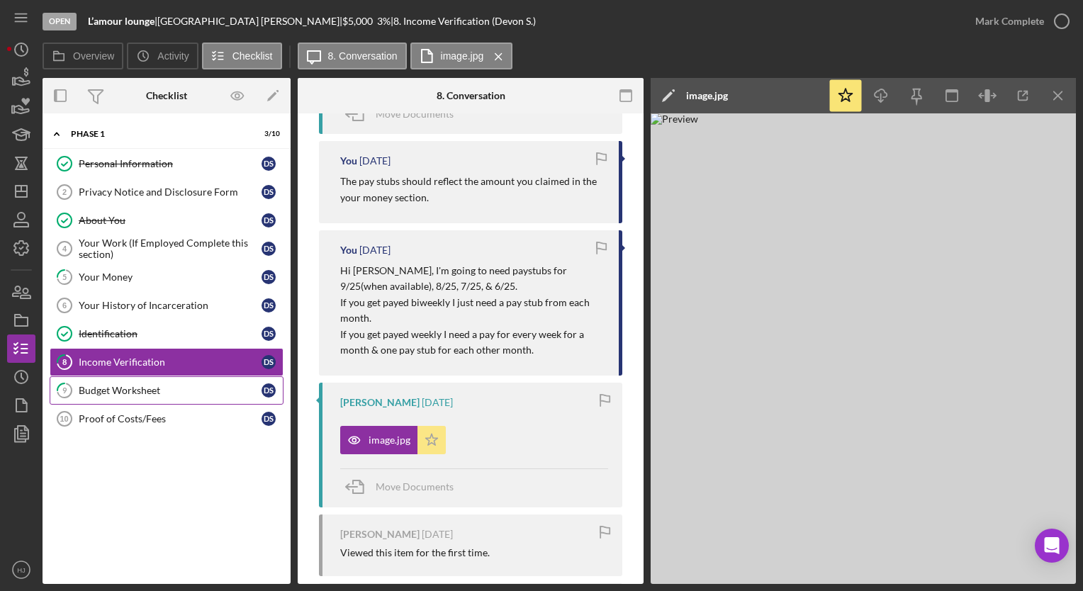
click at [432, 438] on polygon "button" at bounding box center [432, 440] width 12 height 11
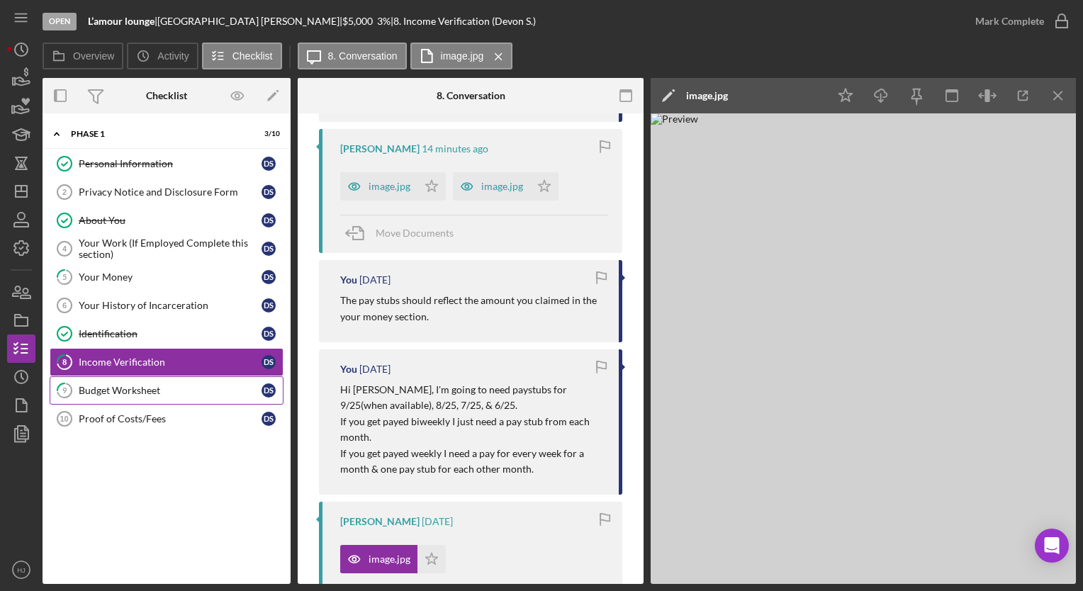
scroll to position [215, 0]
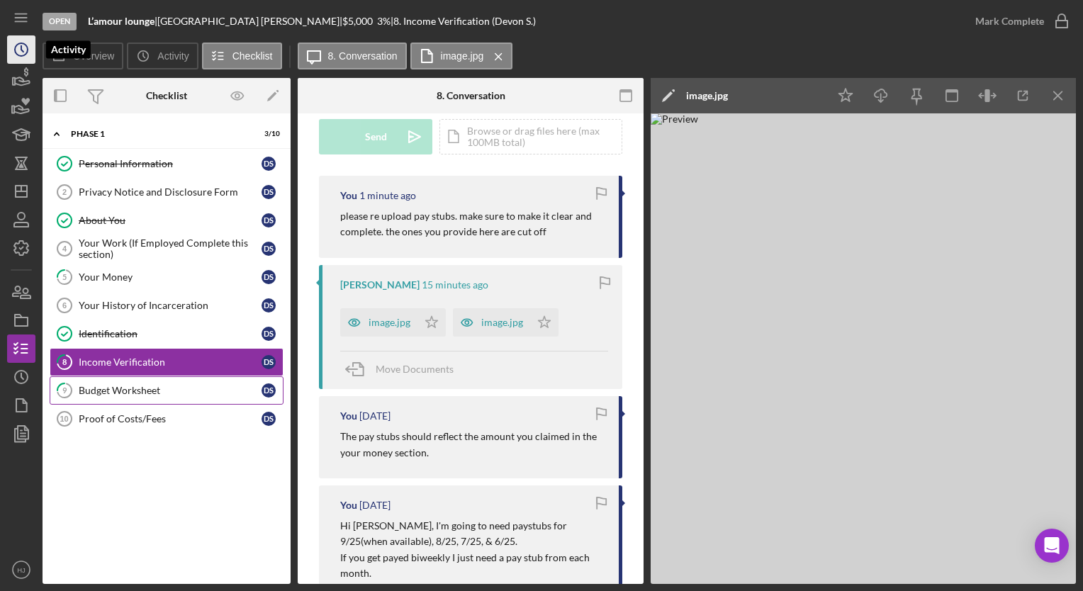
click at [10, 44] on icon "Icon/History" at bounding box center [21, 49] width 35 height 35
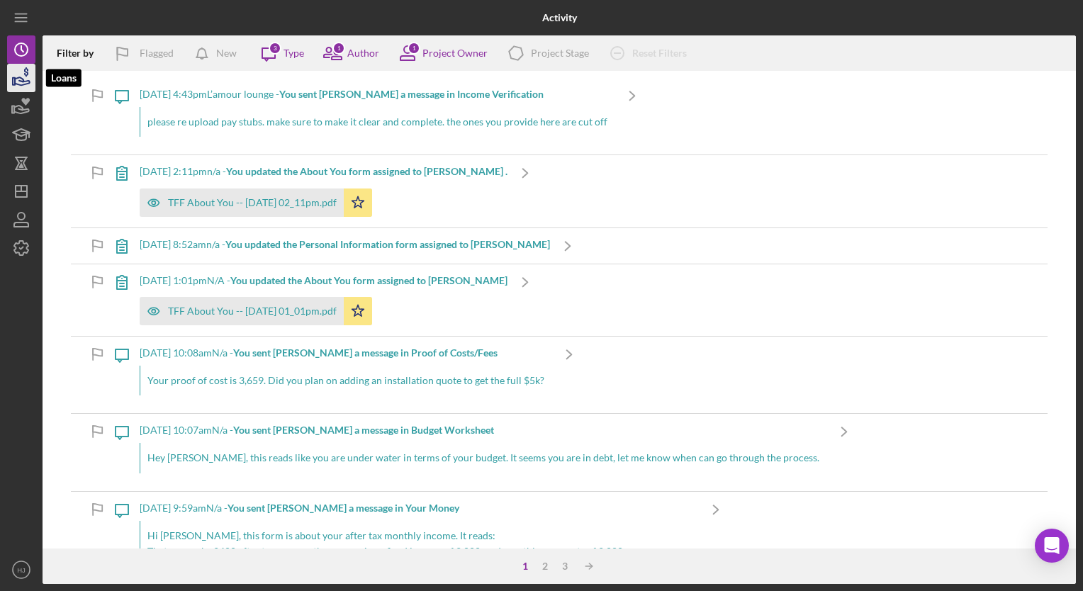
click at [23, 76] on icon "button" at bounding box center [21, 77] width 35 height 35
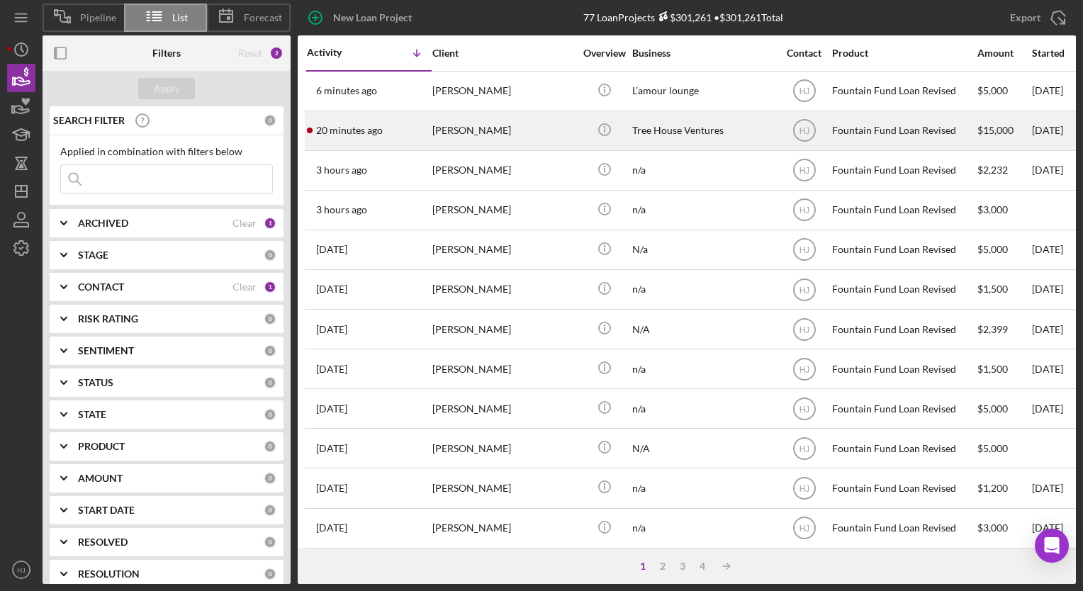
click at [425, 128] on div "20 minutes ago [PERSON_NAME]" at bounding box center [369, 131] width 124 height 38
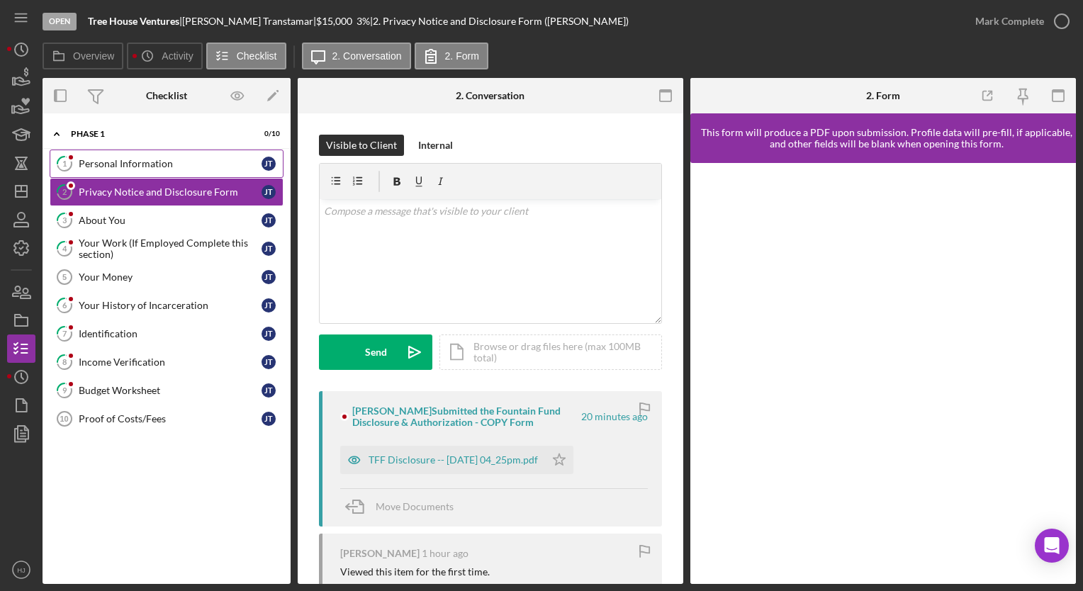
click at [162, 168] on div "Personal Information" at bounding box center [170, 163] width 183 height 11
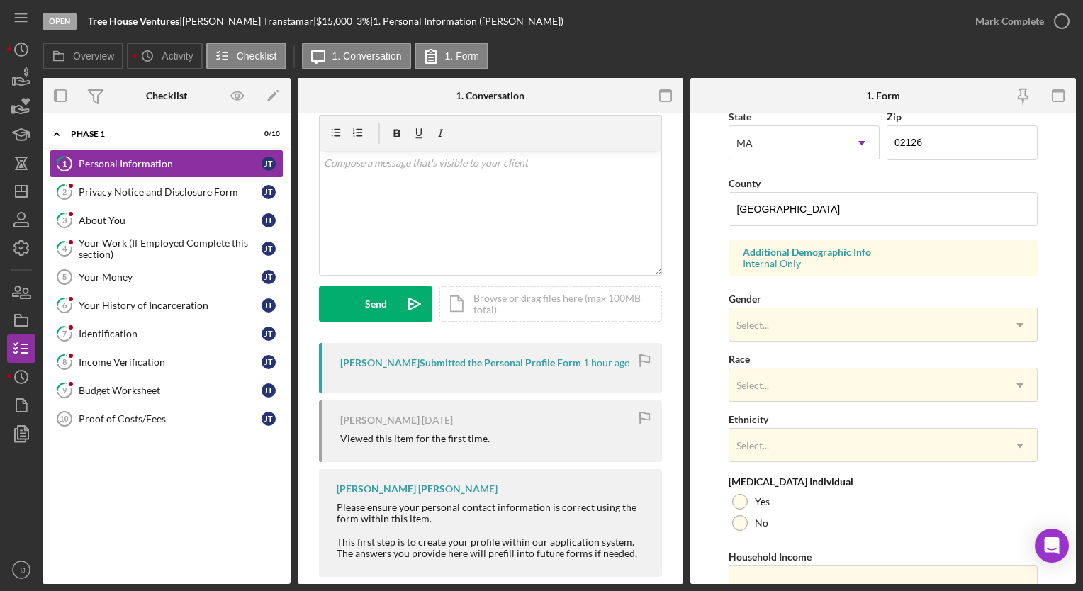
scroll to position [473, 0]
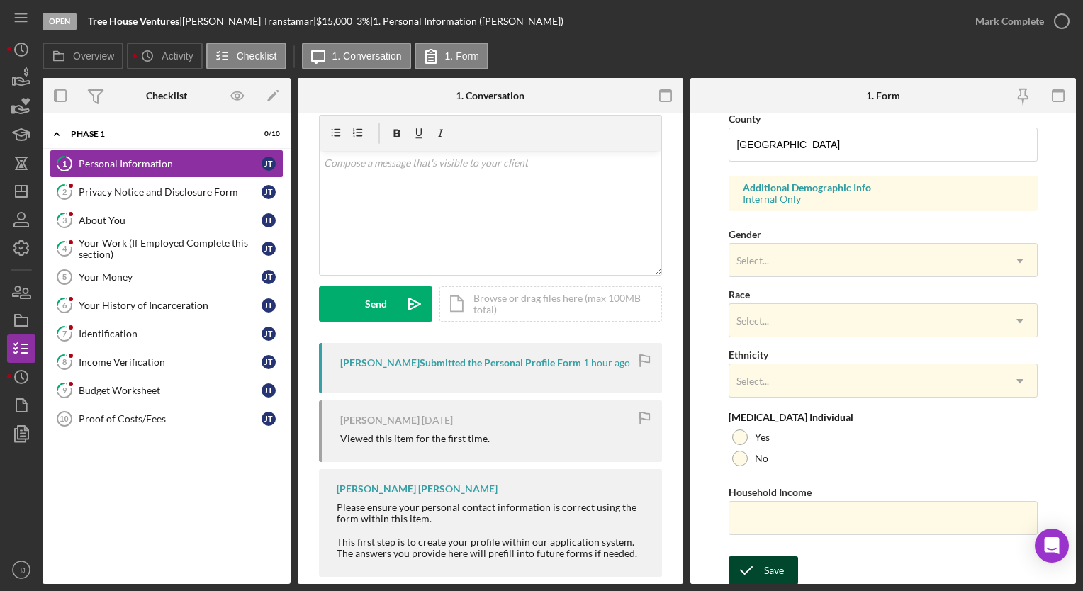
click at [771, 562] on div "Save" at bounding box center [774, 570] width 20 height 28
click at [1062, 30] on icon "button" at bounding box center [1061, 21] width 35 height 35
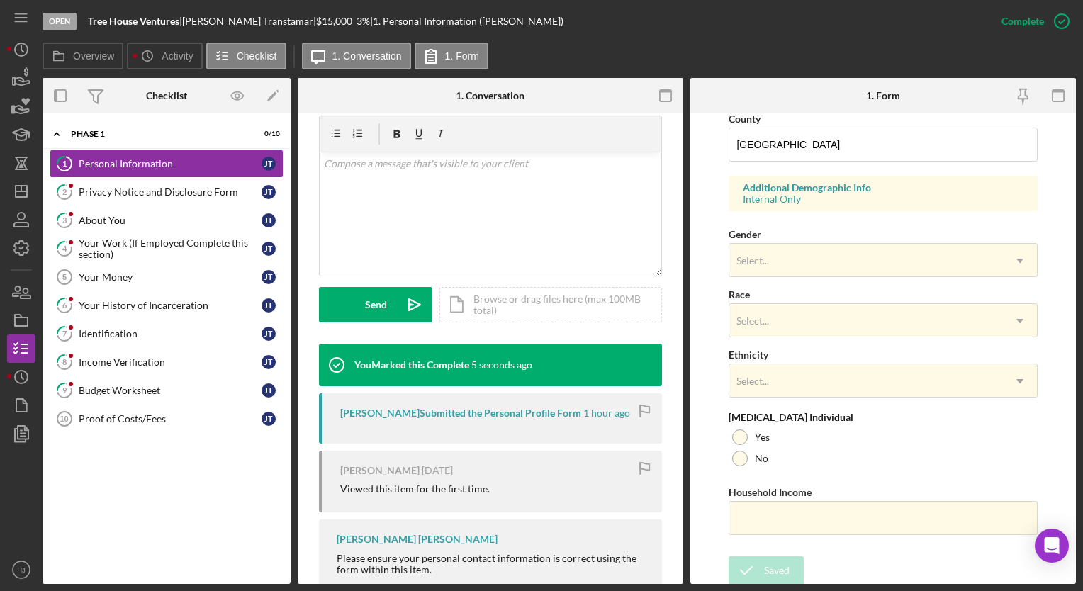
scroll to position [190, 0]
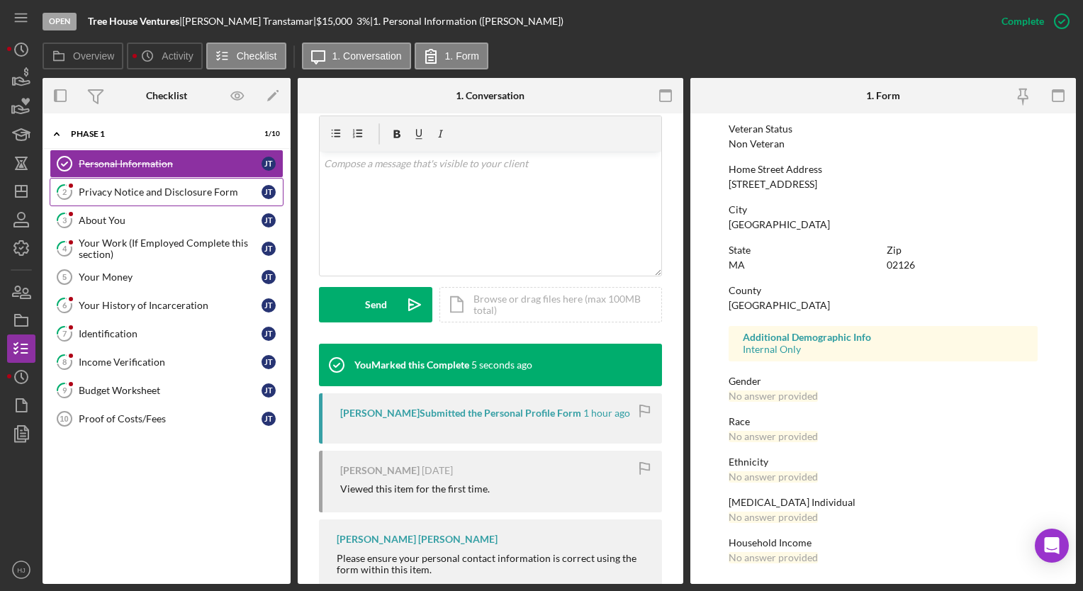
click at [162, 181] on link "2 Privacy Notice and Disclosure Form [PERSON_NAME]" at bounding box center [167, 192] width 234 height 28
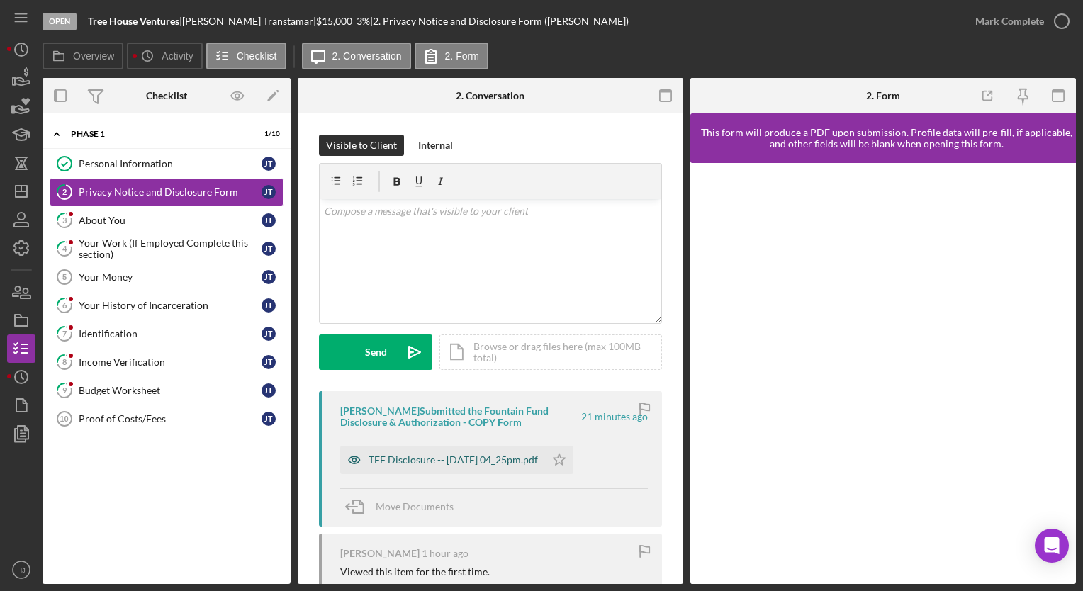
click at [427, 455] on div "TFF Disclosure -- [DATE] 04_25pm.pdf" at bounding box center [453, 459] width 169 height 11
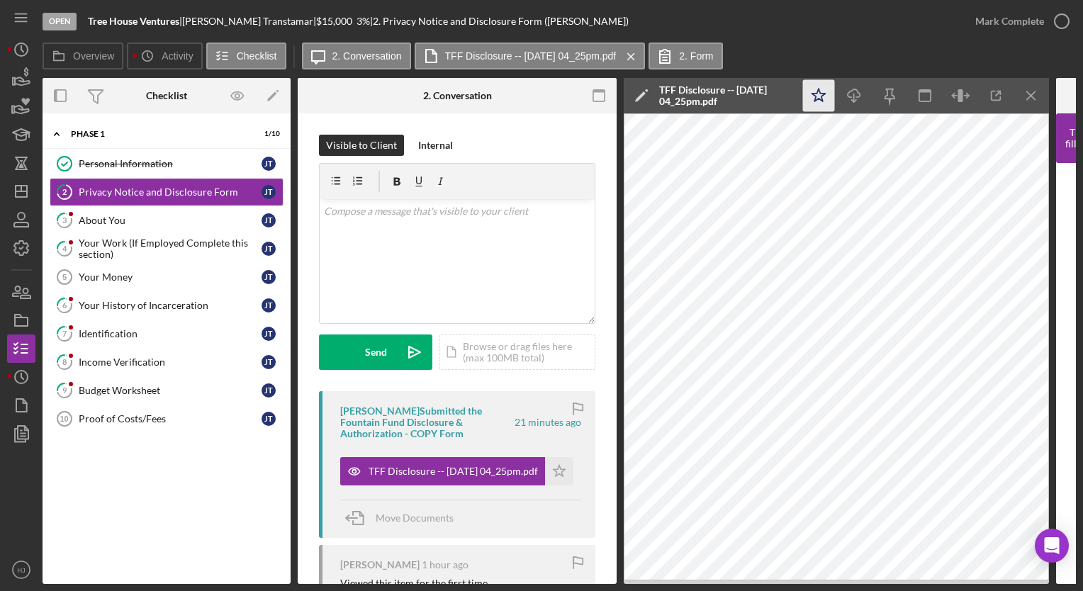
click at [818, 98] on icon "Icon/Star" at bounding box center [819, 96] width 32 height 32
click at [1010, 21] on div "Mark Complete" at bounding box center [1009, 21] width 69 height 28
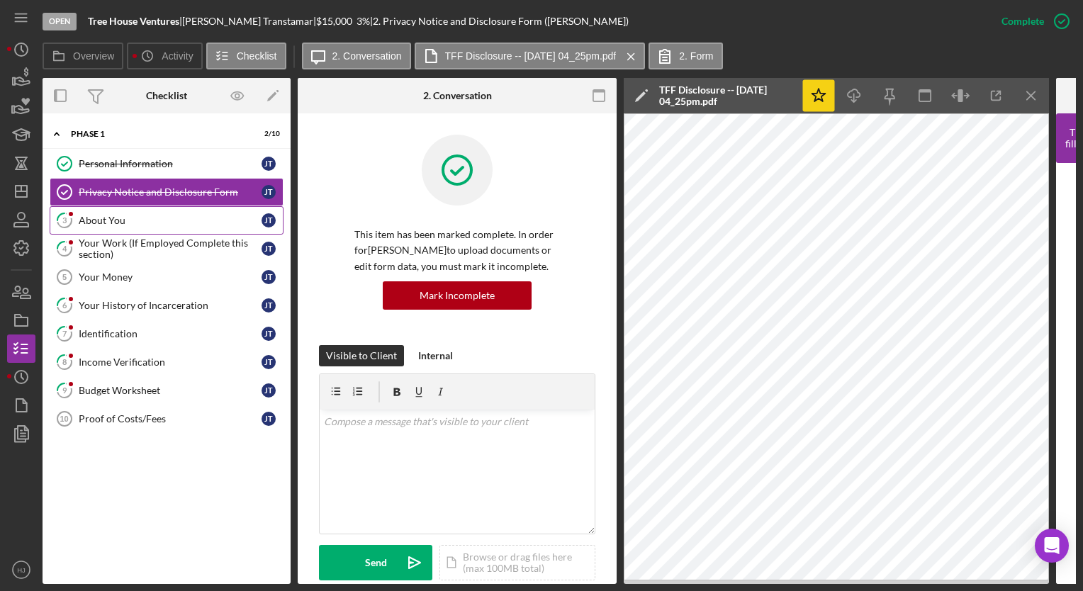
click at [164, 219] on div "About You" at bounding box center [170, 220] width 183 height 11
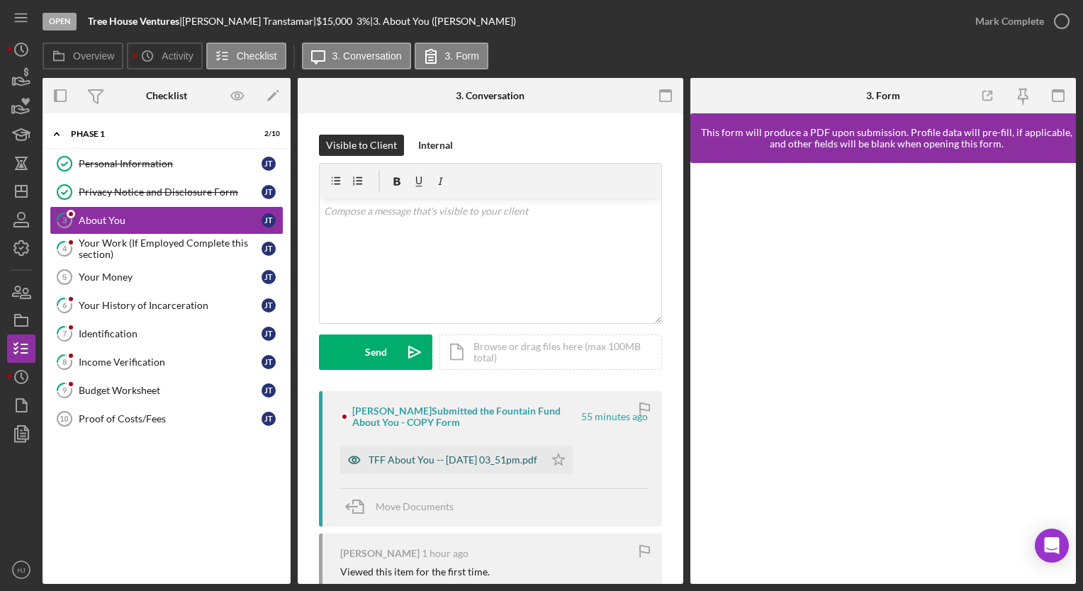
click at [468, 461] on div "TFF About You -- [DATE] 03_51pm.pdf" at bounding box center [453, 459] width 169 height 11
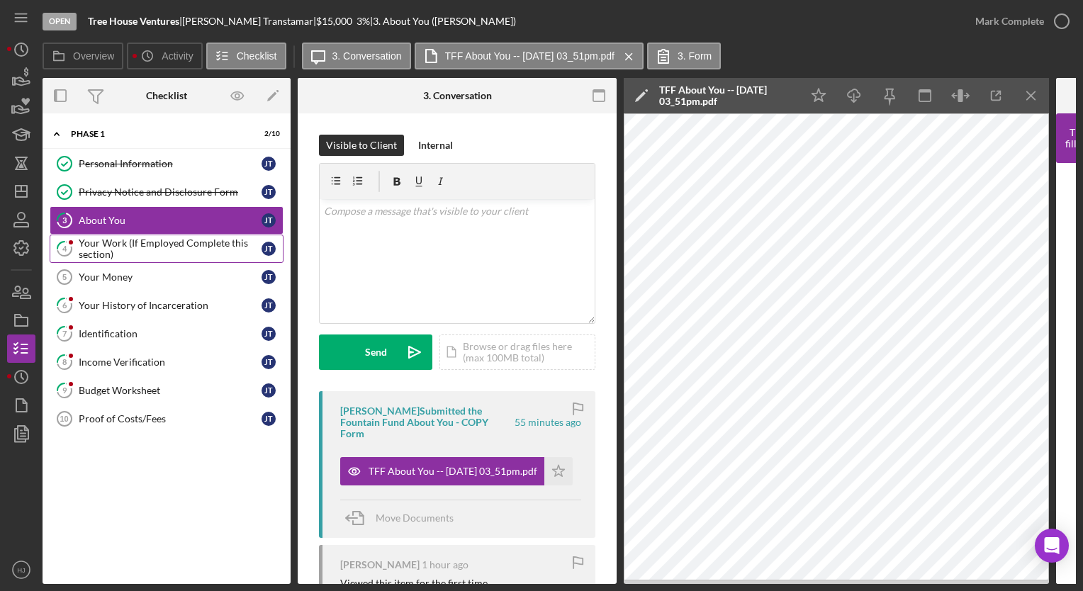
click at [151, 248] on div "Your Work (If Employed Complete this section)" at bounding box center [170, 248] width 183 height 23
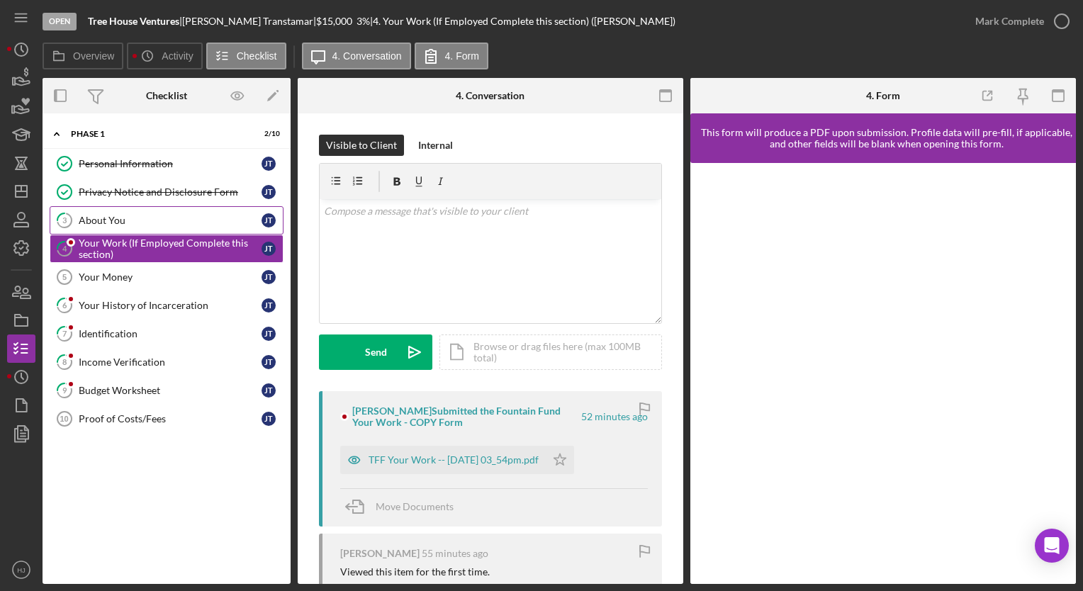
click at [113, 219] on div "About You" at bounding box center [170, 220] width 183 height 11
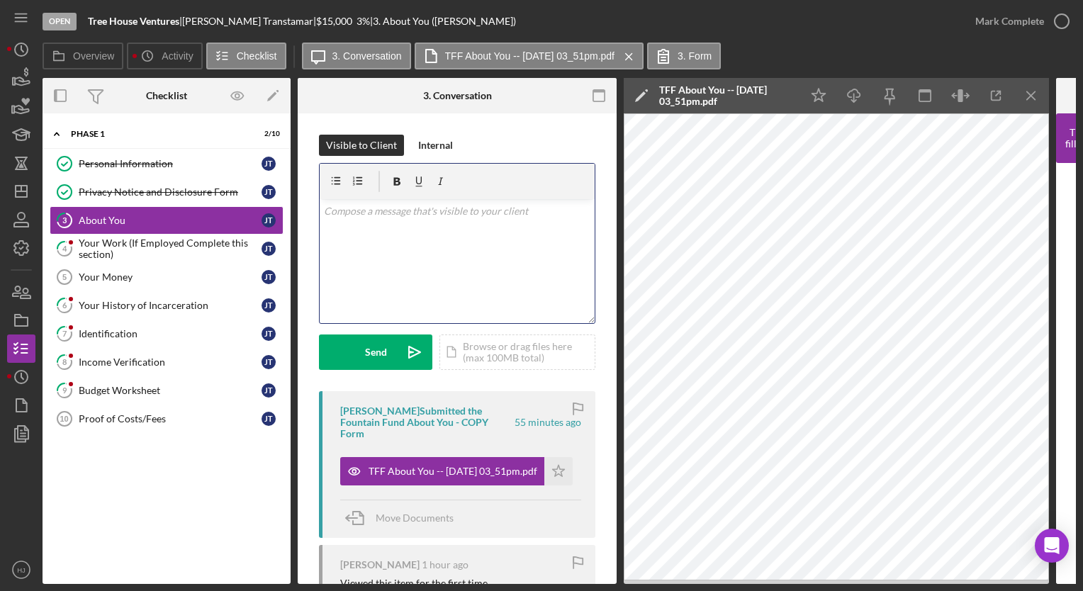
click at [400, 236] on div "v Color teal Color pink Remove color Add row above Add row below Add column bef…" at bounding box center [457, 261] width 275 height 124
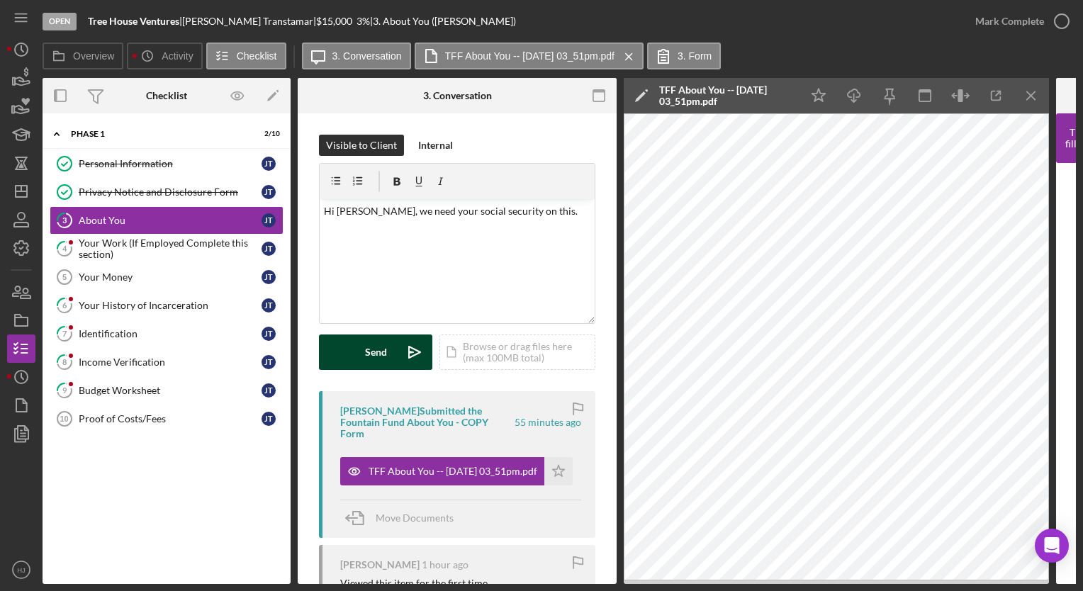
click at [362, 359] on button "Send Icon/icon-invite-send" at bounding box center [375, 352] width 113 height 35
